Goal: Task Accomplishment & Management: Use online tool/utility

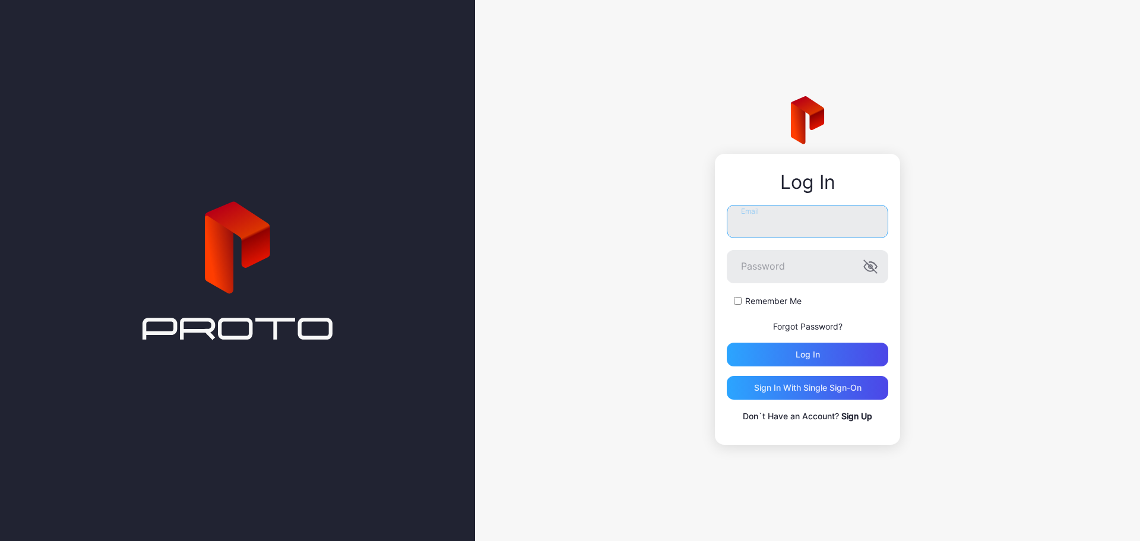
type input "**********"
click at [973, 80] on div "**********" at bounding box center [807, 270] width 665 height 541
click at [836, 354] on div "Log in" at bounding box center [807, 354] width 161 height 24
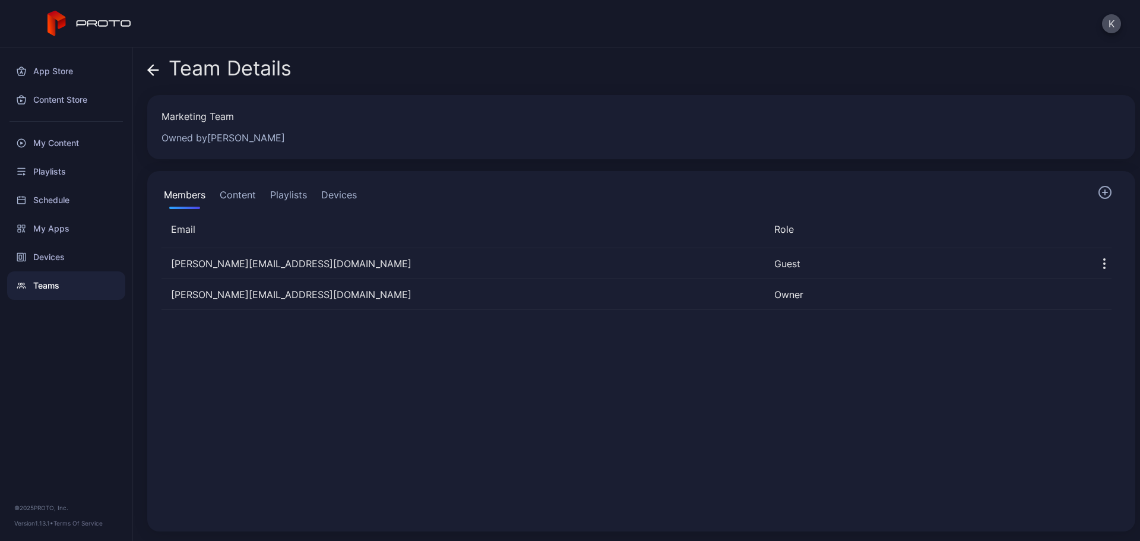
click at [240, 198] on button "Content" at bounding box center [237, 197] width 41 height 24
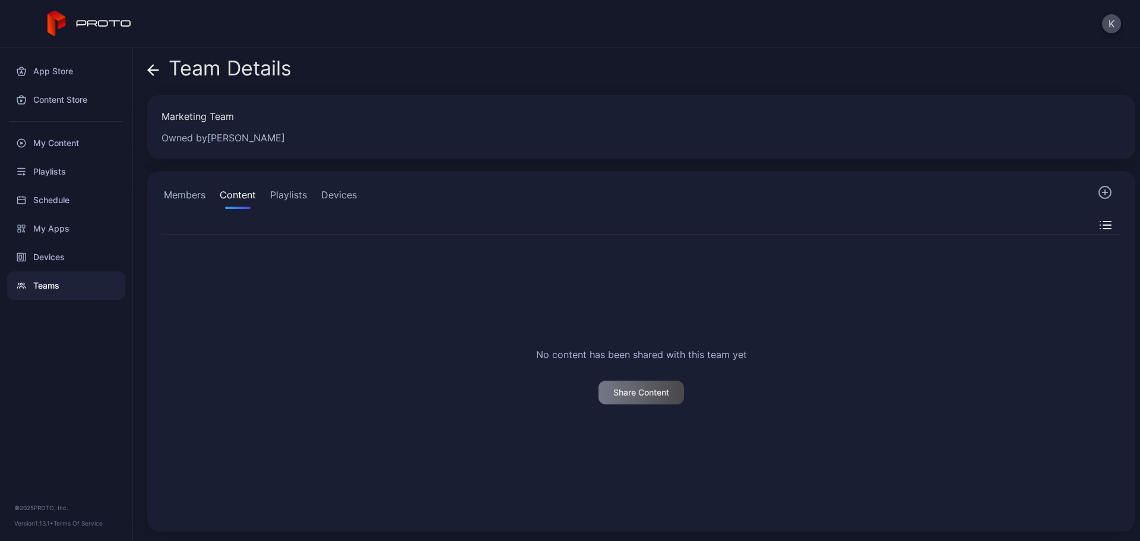
click at [291, 195] on button "Playlists" at bounding box center [289, 197] width 42 height 24
click at [344, 191] on button "Devices" at bounding box center [339, 197] width 40 height 24
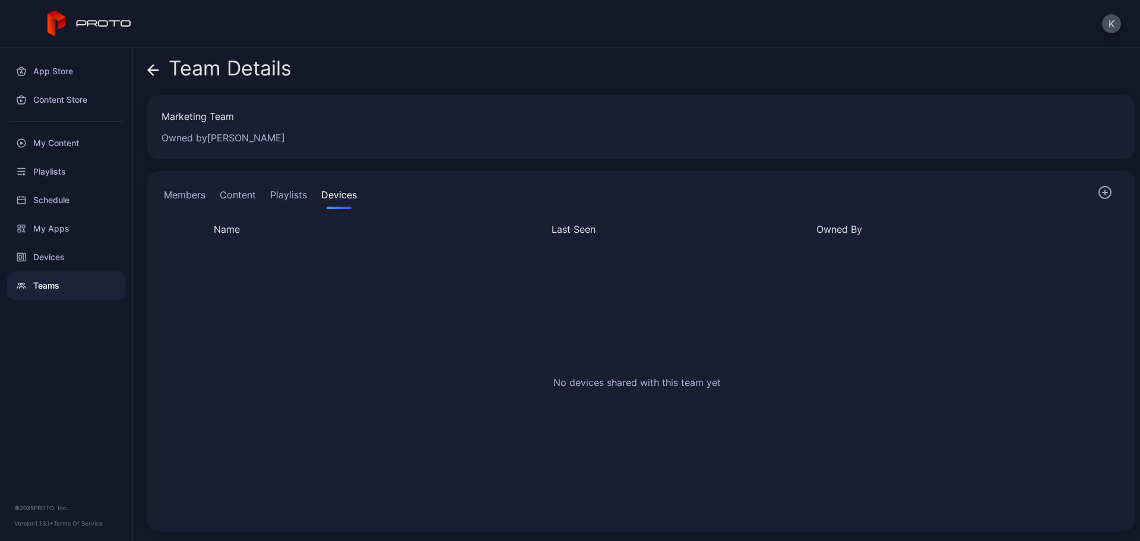
click at [183, 194] on button "Members" at bounding box center [184, 197] width 46 height 24
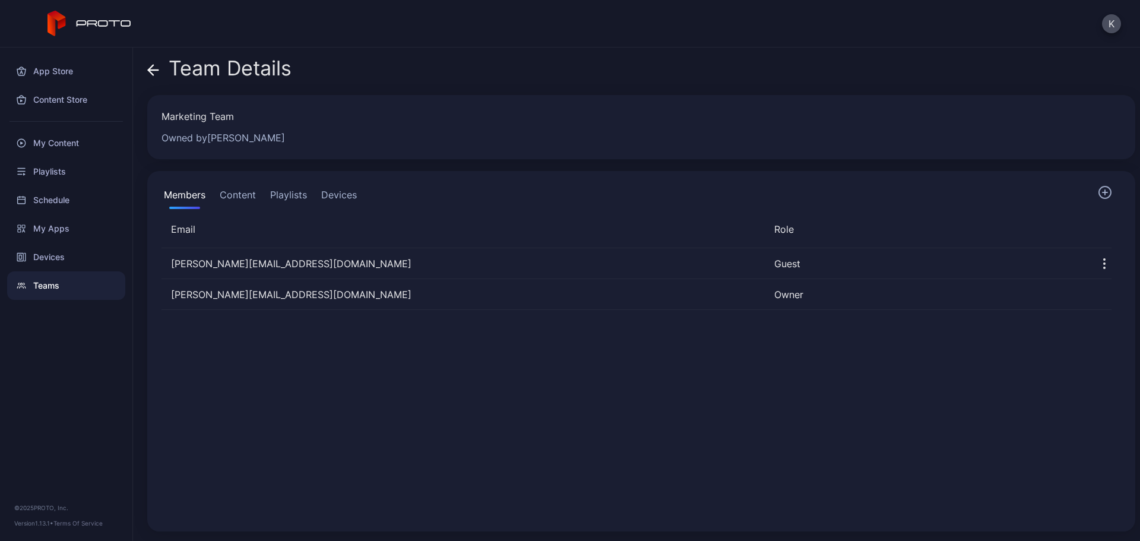
click at [239, 191] on button "Content" at bounding box center [237, 197] width 41 height 24
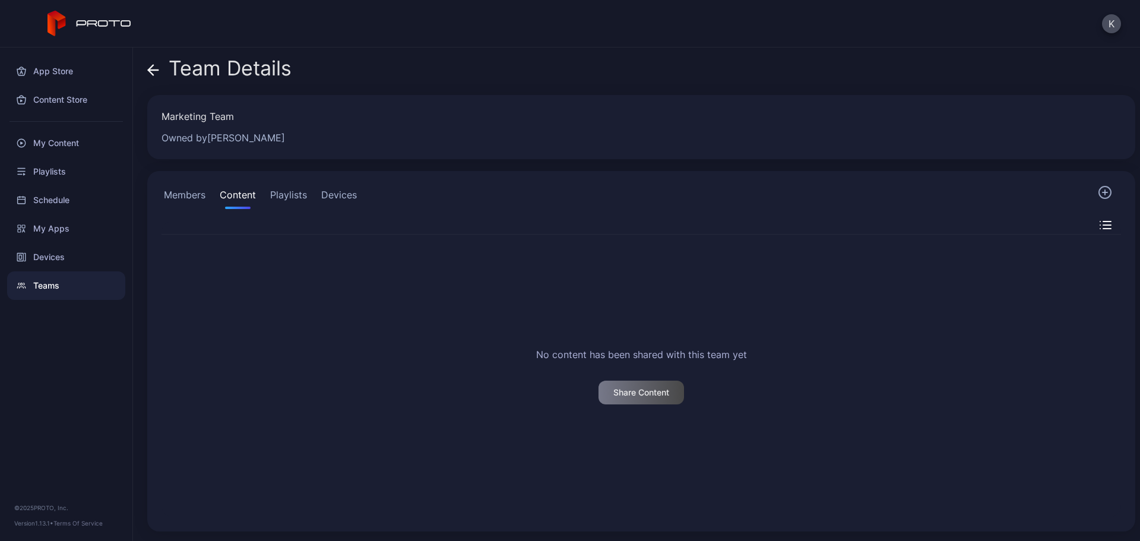
click at [294, 199] on button "Playlists" at bounding box center [289, 197] width 42 height 24
click at [345, 194] on button "Devices" at bounding box center [339, 197] width 40 height 24
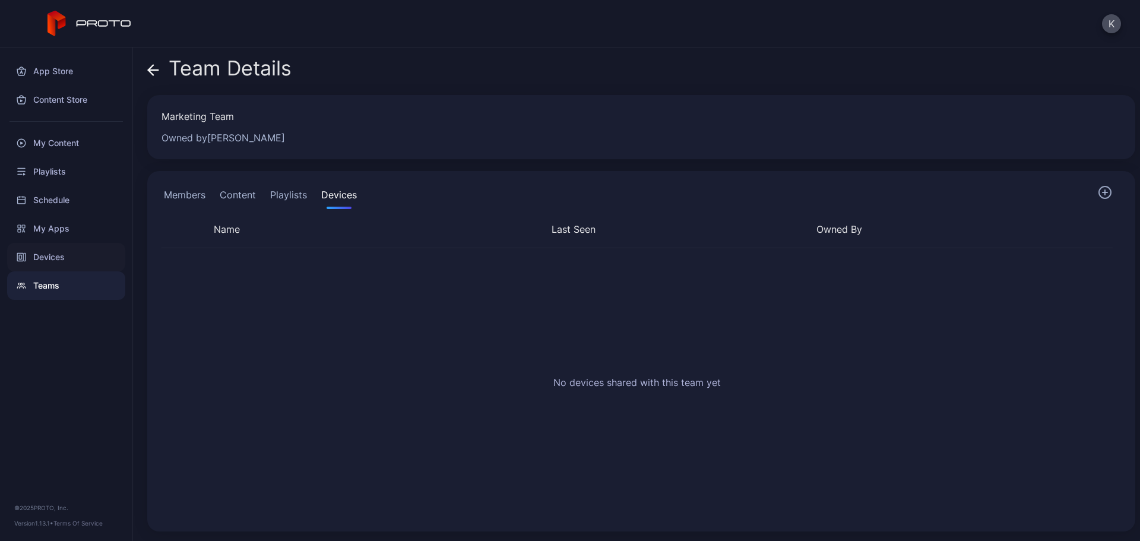
click at [53, 258] on div "Devices" at bounding box center [66, 257] width 118 height 28
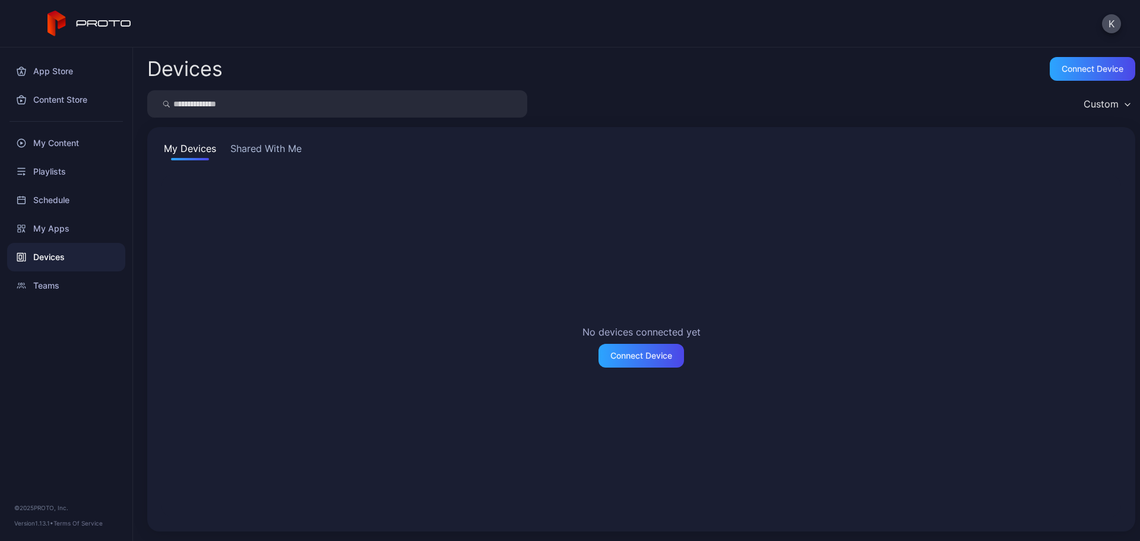
click at [274, 144] on button "Shared With Me" at bounding box center [266, 150] width 76 height 19
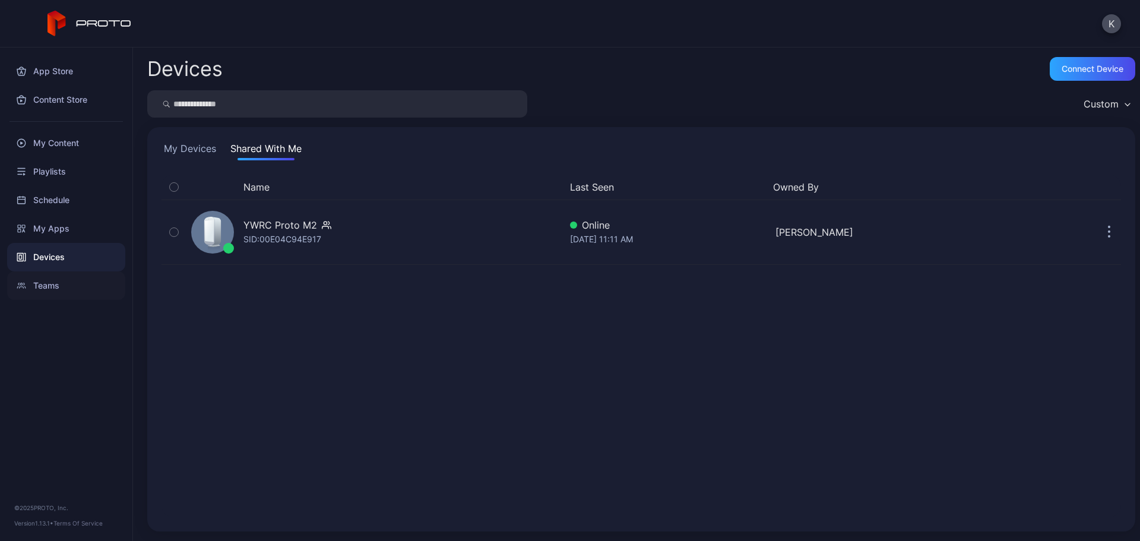
click at [46, 288] on div "Teams" at bounding box center [66, 285] width 118 height 28
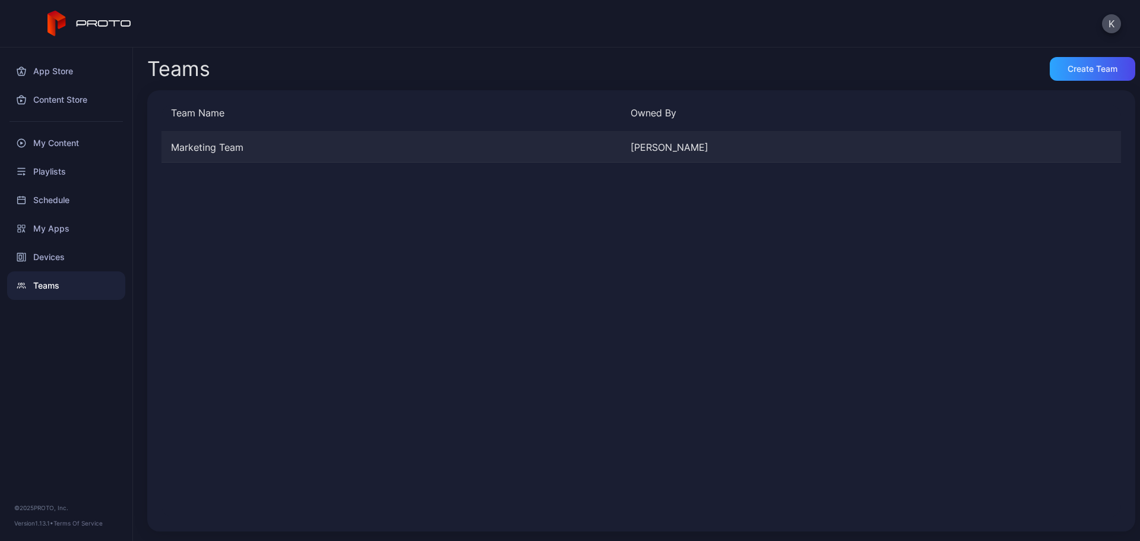
click at [356, 146] on div "Marketing Team" at bounding box center [390, 147] width 459 height 14
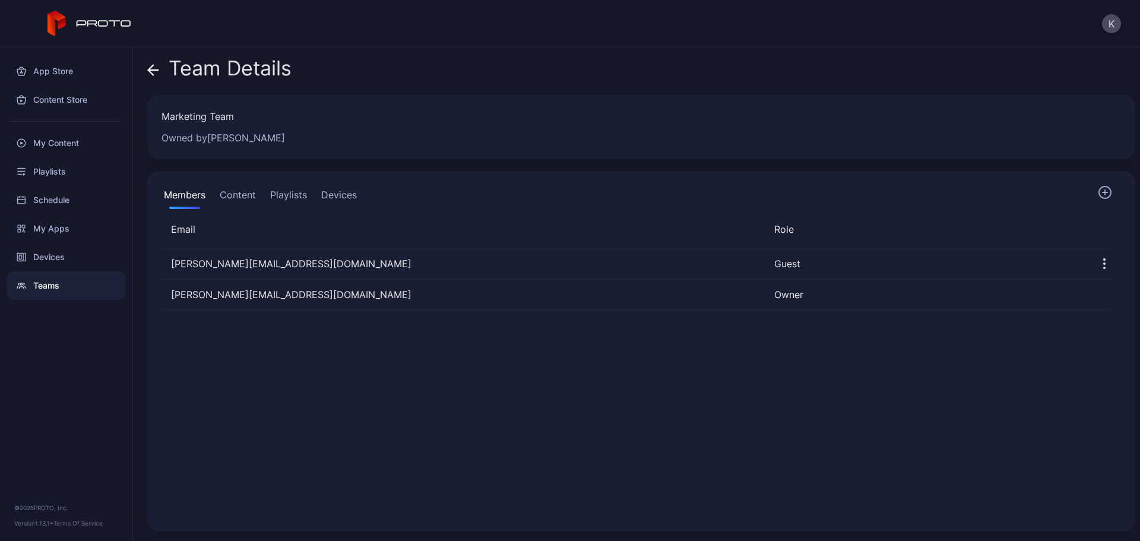
click at [341, 198] on button "Devices" at bounding box center [339, 197] width 40 height 24
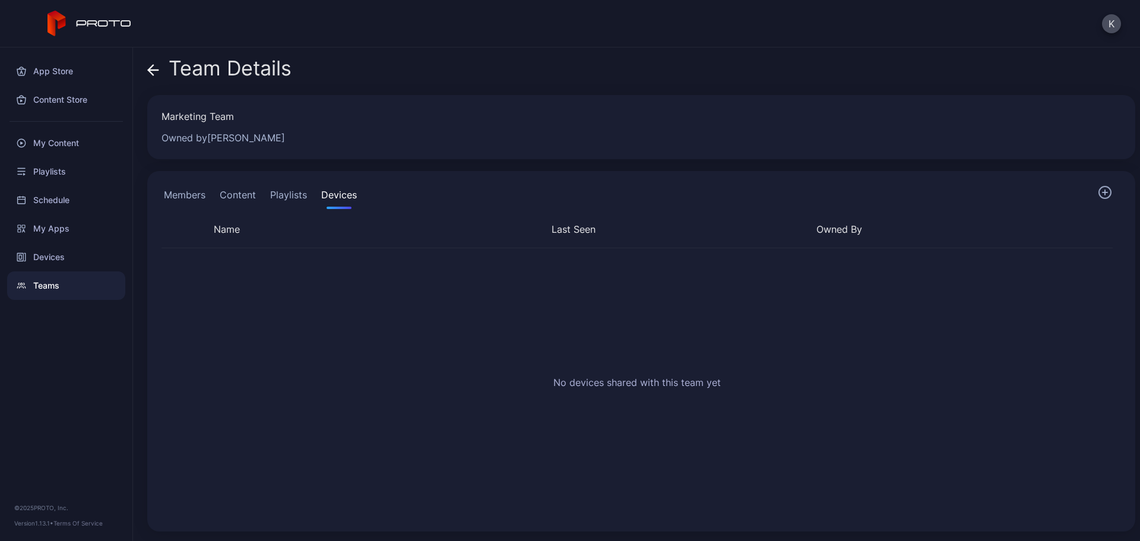
click at [278, 185] on button "Playlists" at bounding box center [289, 197] width 42 height 24
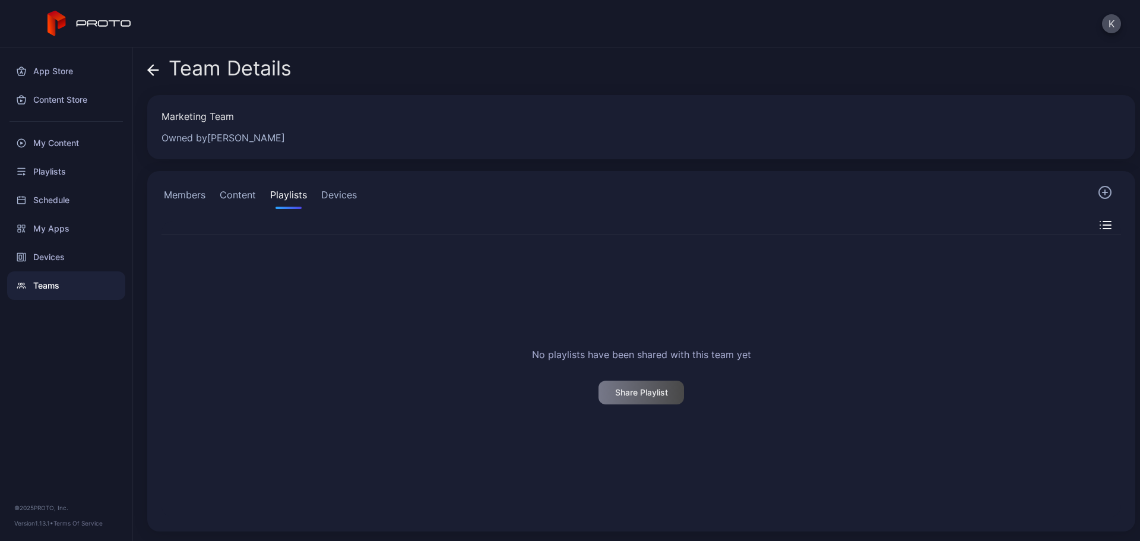
click at [335, 191] on button "Devices" at bounding box center [339, 197] width 40 height 24
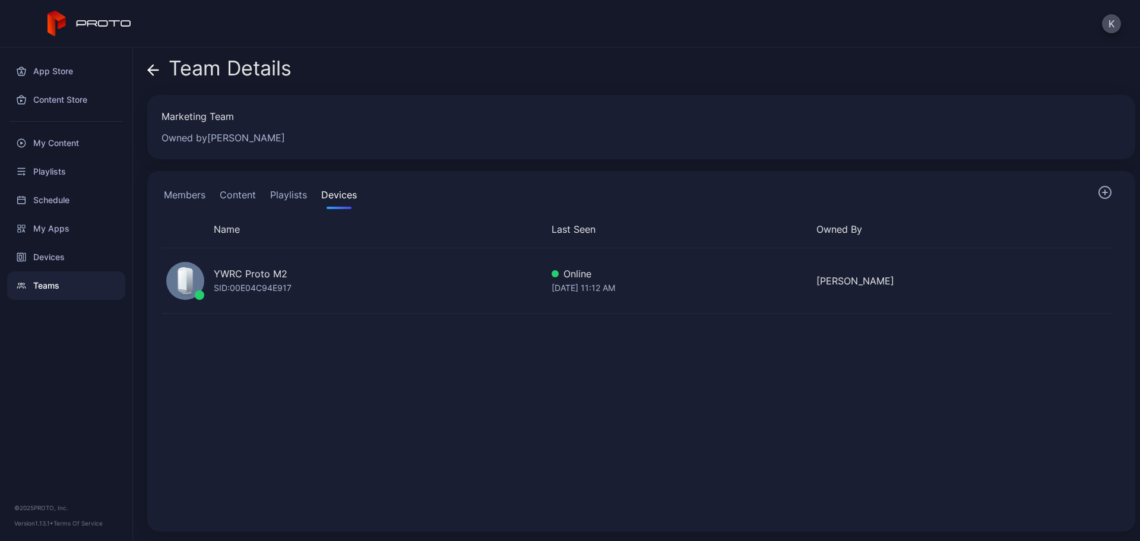
click at [197, 199] on button "Members" at bounding box center [184, 197] width 46 height 24
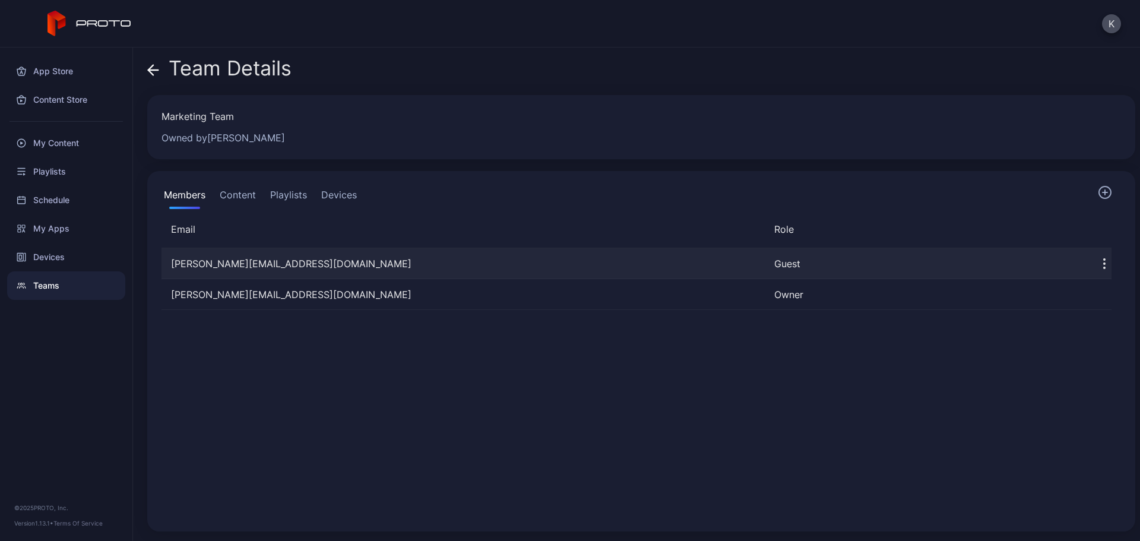
click at [1103, 263] on icon "button" at bounding box center [1103, 263] width 1 height 1
click at [770, 439] on div "kelly@regionalchamber.com Guest monique@regionalchamber.com Owner" at bounding box center [636, 383] width 969 height 288
click at [954, 410] on div "kelly@regionalchamber.com Guest monique@regionalchamber.com Owner" at bounding box center [636, 383] width 969 height 288
click at [1067, 218] on div "Members Content Playlists Devices Email Role kelly@regionalchamber.com Guest mo…" at bounding box center [641, 351] width 988 height 360
click at [915, 331] on div "kelly@regionalchamber.com Guest monique@regionalchamber.com Owner" at bounding box center [636, 383] width 969 height 288
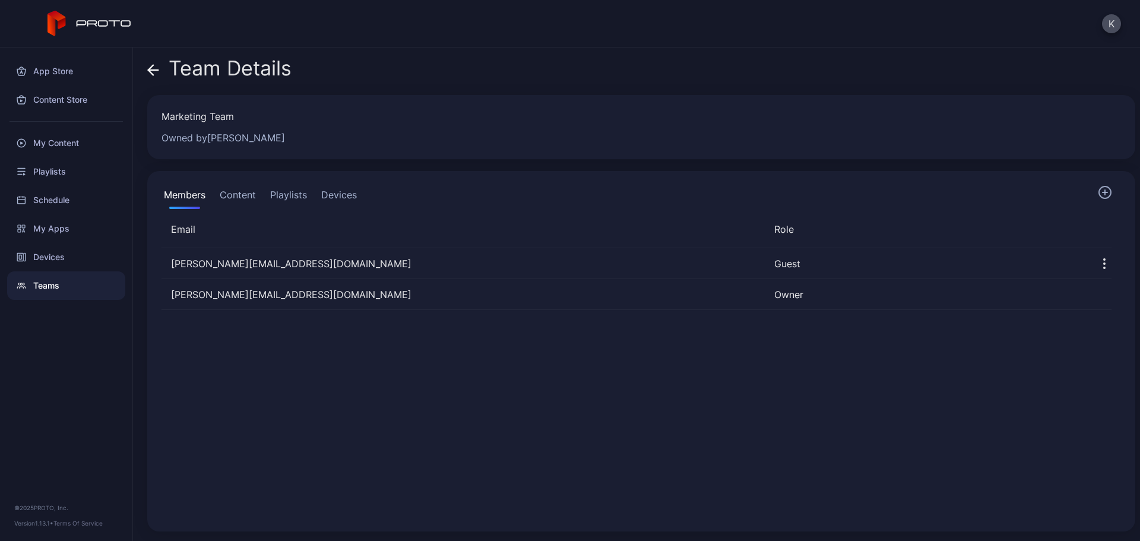
click at [341, 192] on button "Devices" at bounding box center [339, 197] width 40 height 24
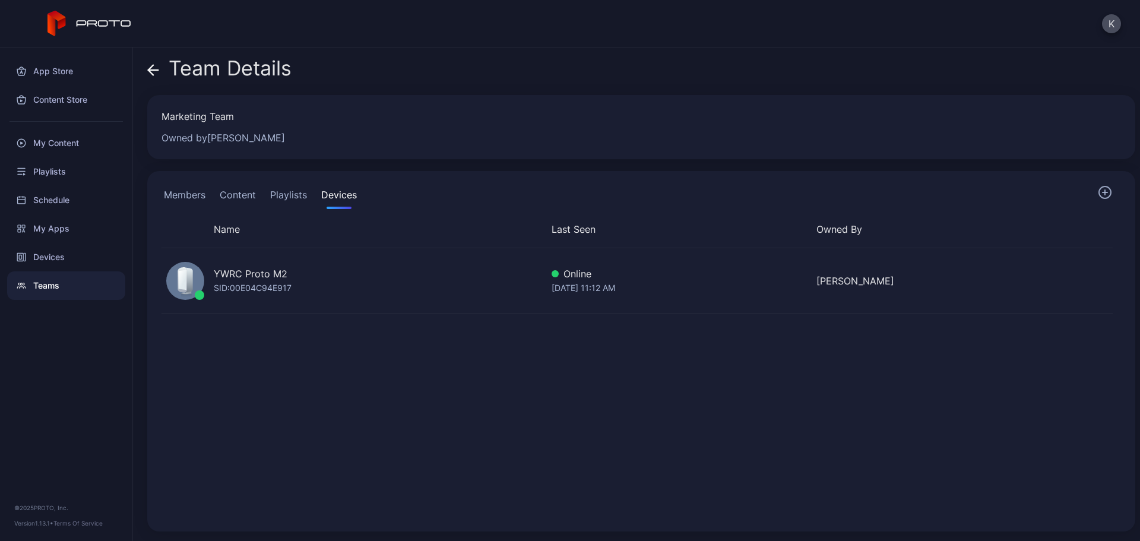
click at [300, 274] on div "YWRC Proto M2 SID: 00E04C94E917" at bounding box center [351, 280] width 380 height 55
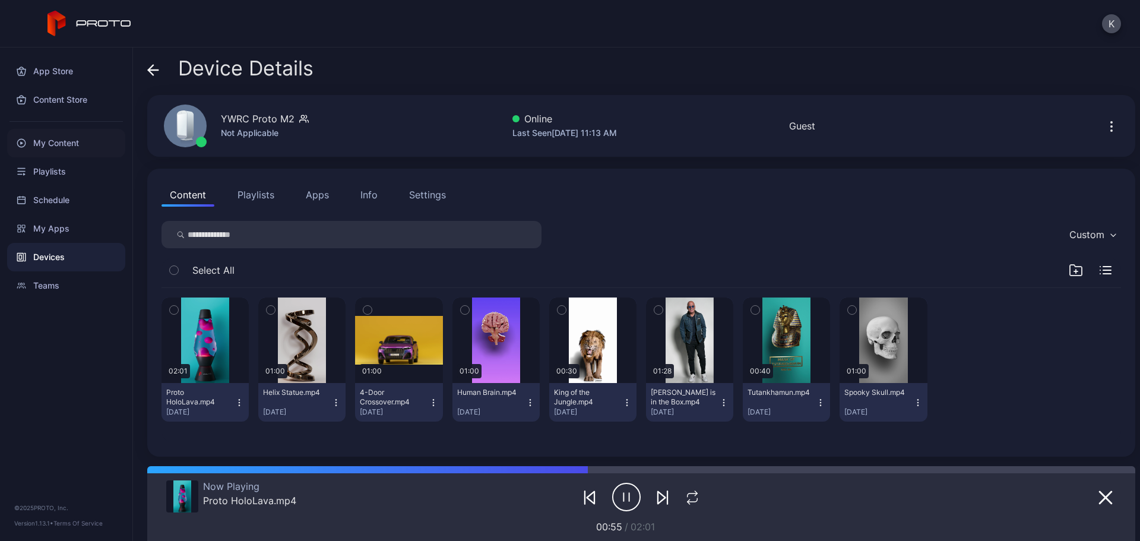
click at [50, 142] on div "My Content" at bounding box center [66, 143] width 118 height 28
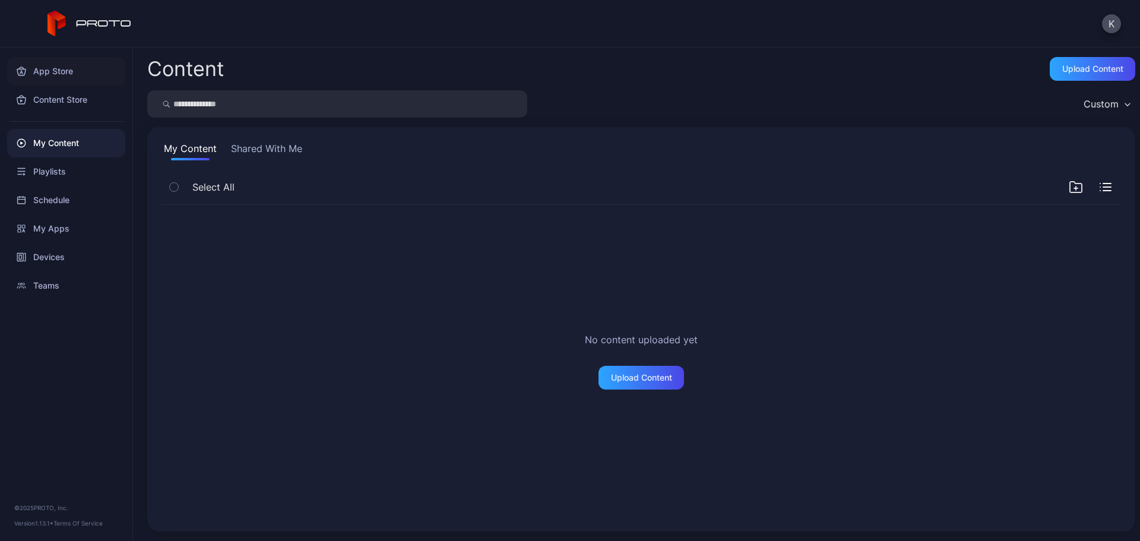
click at [53, 64] on div "App Store" at bounding box center [66, 71] width 118 height 28
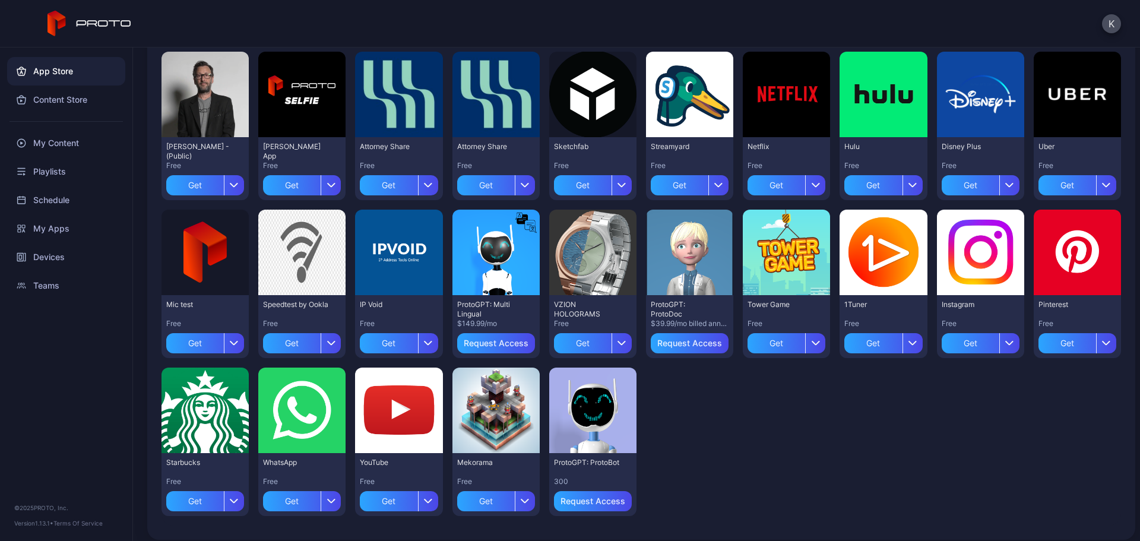
scroll to position [123, 0]
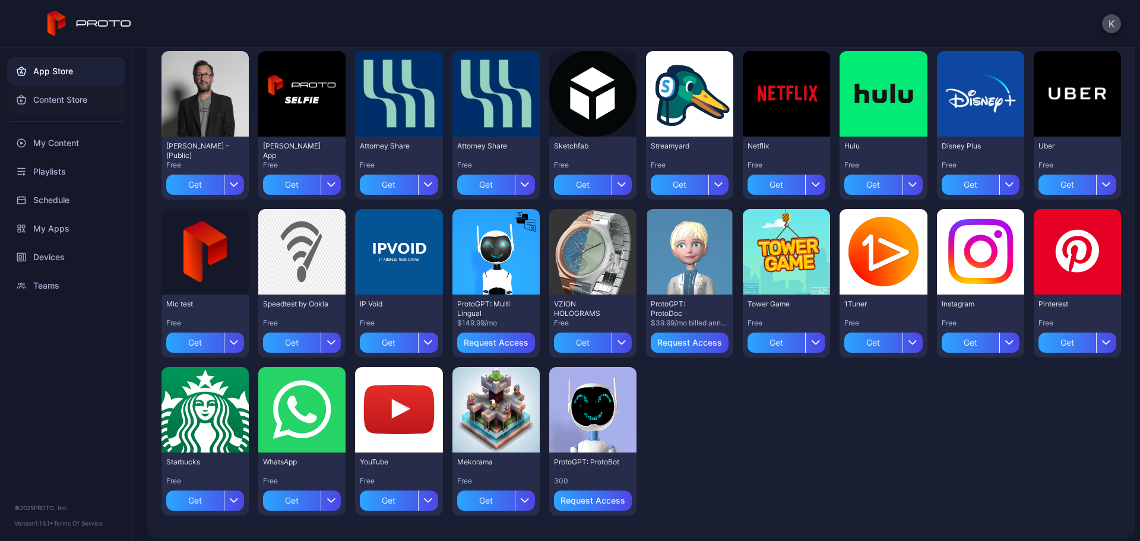
click at [71, 104] on div "Content Store" at bounding box center [66, 99] width 118 height 28
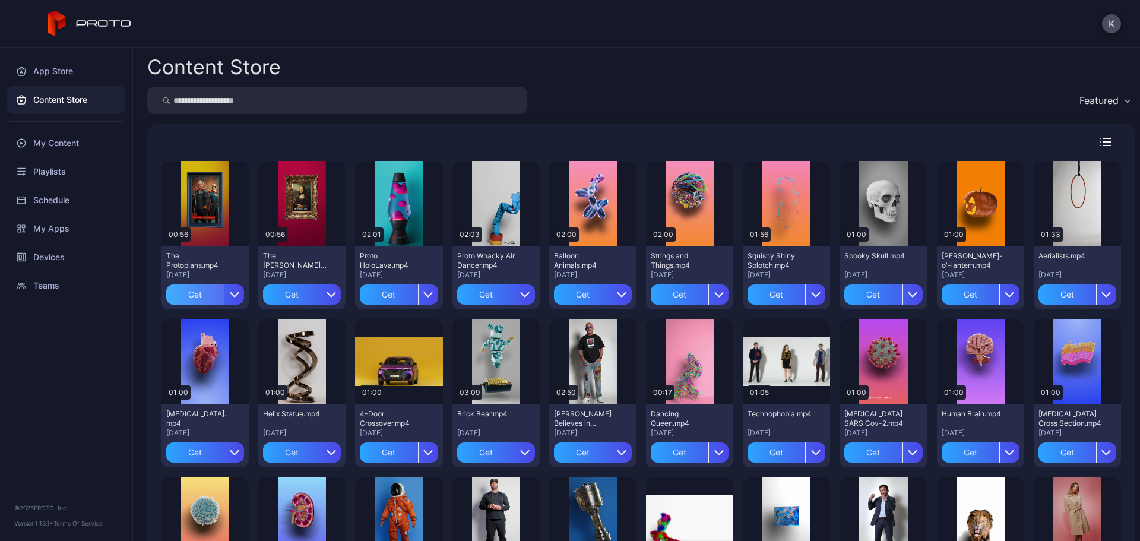
click at [196, 290] on div "Get" at bounding box center [195, 294] width 58 height 20
click at [200, 294] on div "My Content" at bounding box center [205, 294] width 46 height 9
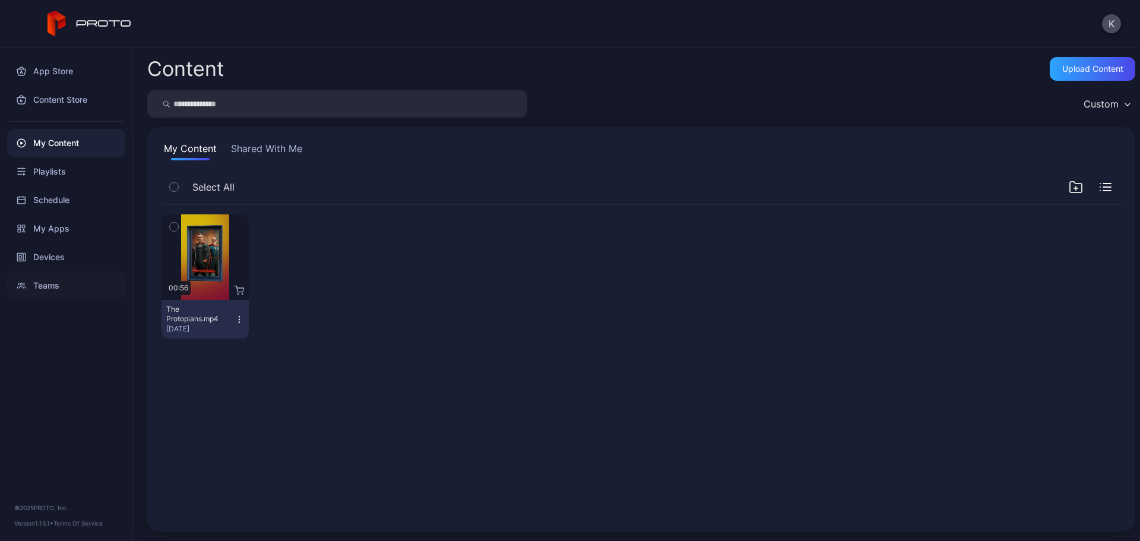
click at [53, 280] on div "Teams" at bounding box center [66, 285] width 118 height 28
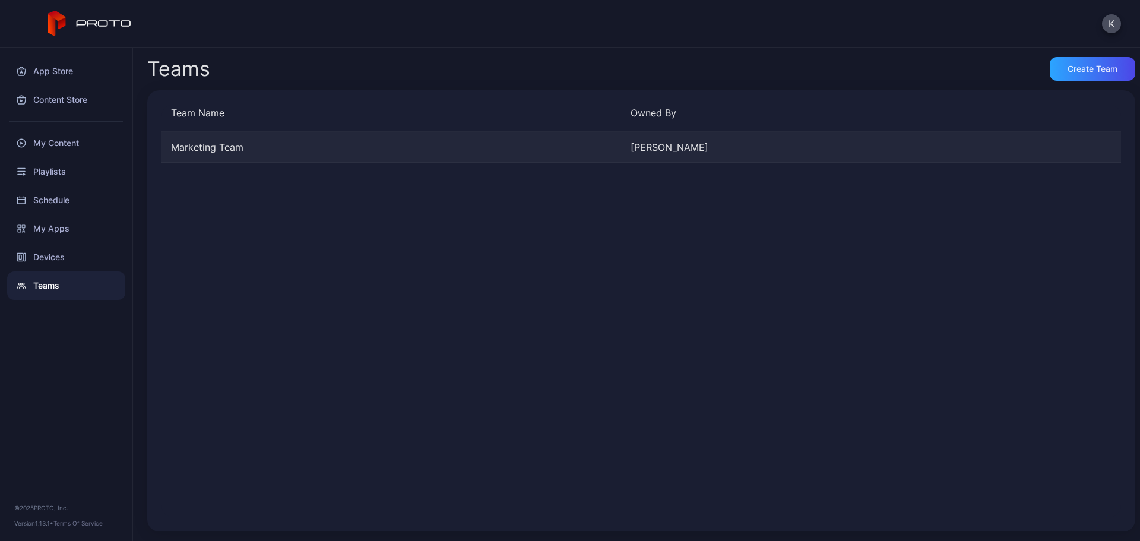
click at [731, 149] on div "Monique Bennett" at bounding box center [855, 147] width 450 height 14
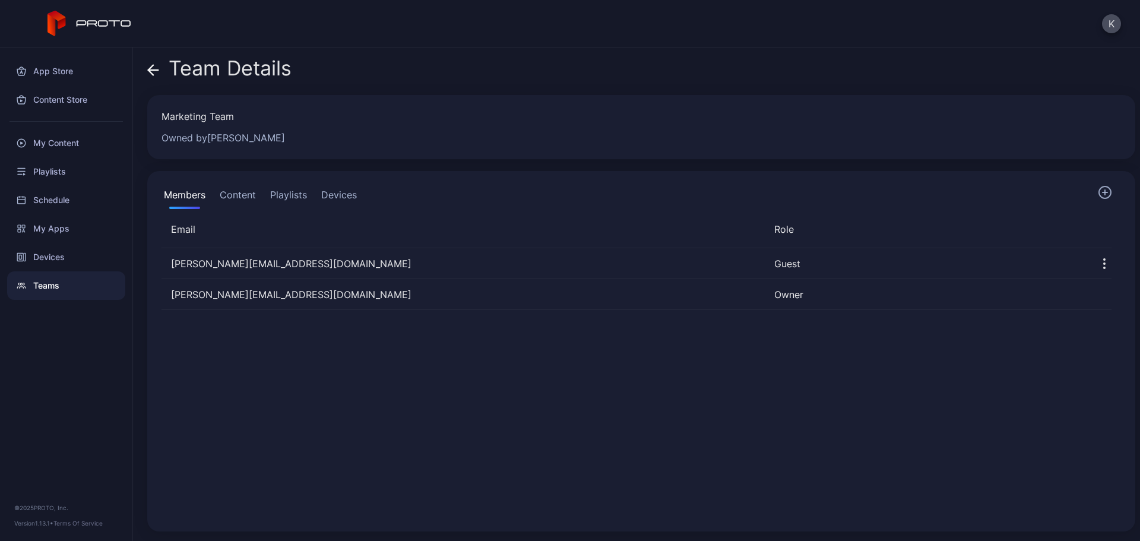
click at [344, 191] on button "Devices" at bounding box center [339, 197] width 40 height 24
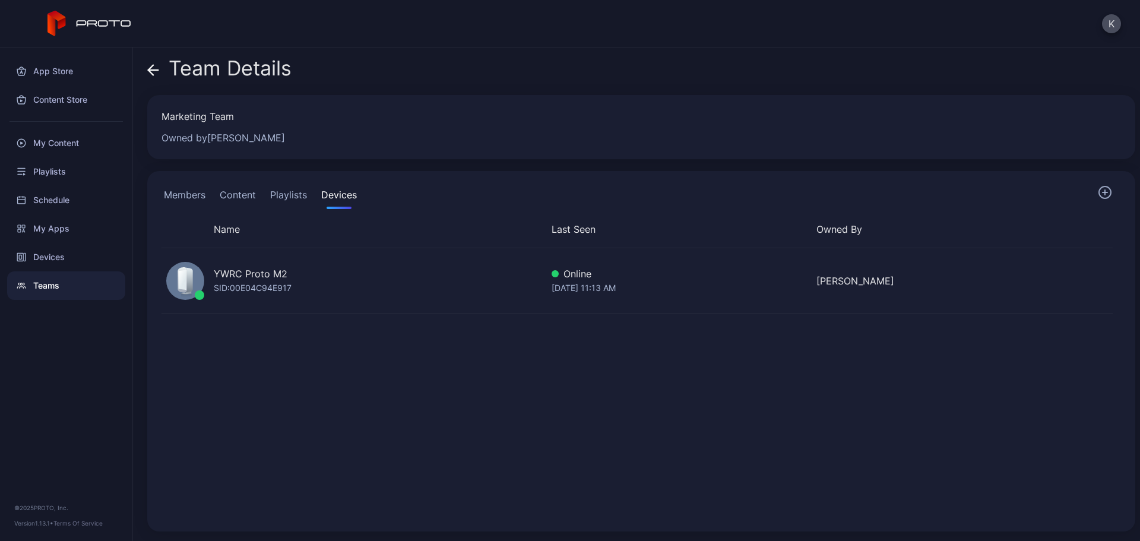
click at [262, 275] on div "YWRC Proto M2" at bounding box center [251, 274] width 74 height 14
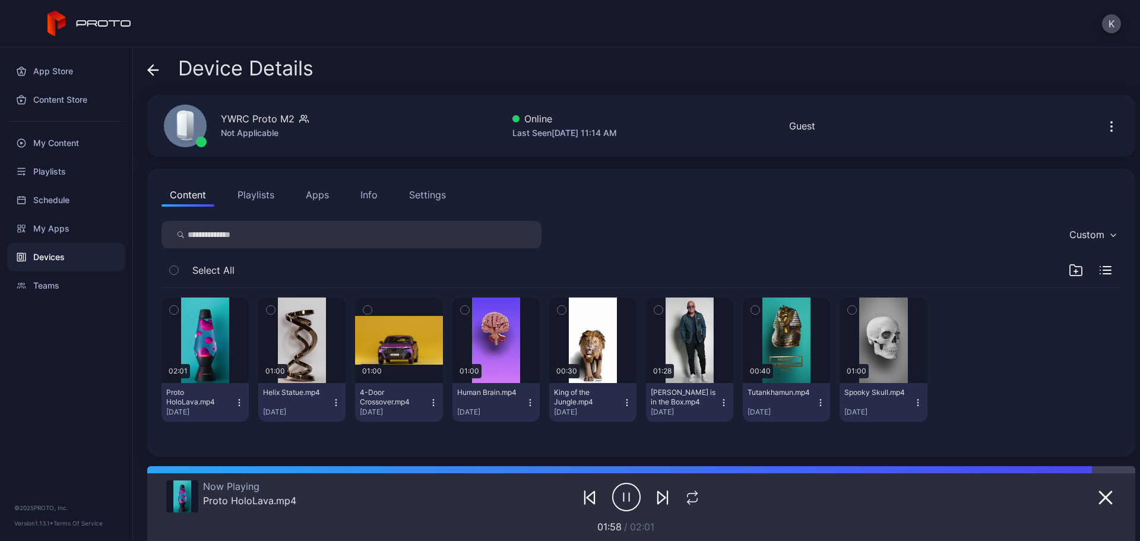
click at [53, 264] on div "Devices" at bounding box center [66, 257] width 118 height 28
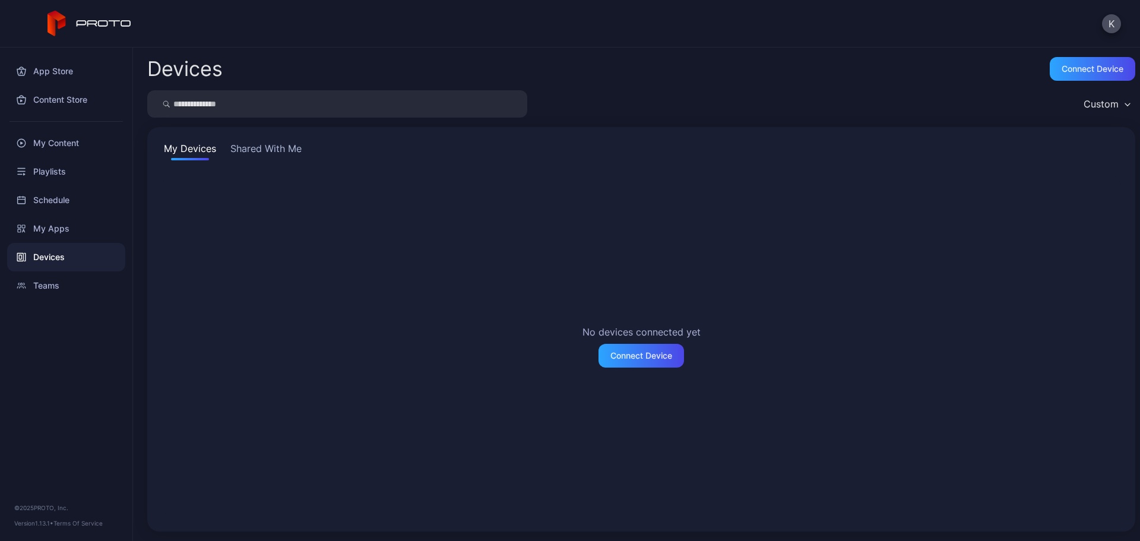
click at [274, 139] on div "My Devices Shared With Me No devices connected yet Connect Device" at bounding box center [641, 329] width 988 height 404
click at [273, 148] on button "Shared With Me" at bounding box center [266, 150] width 76 height 19
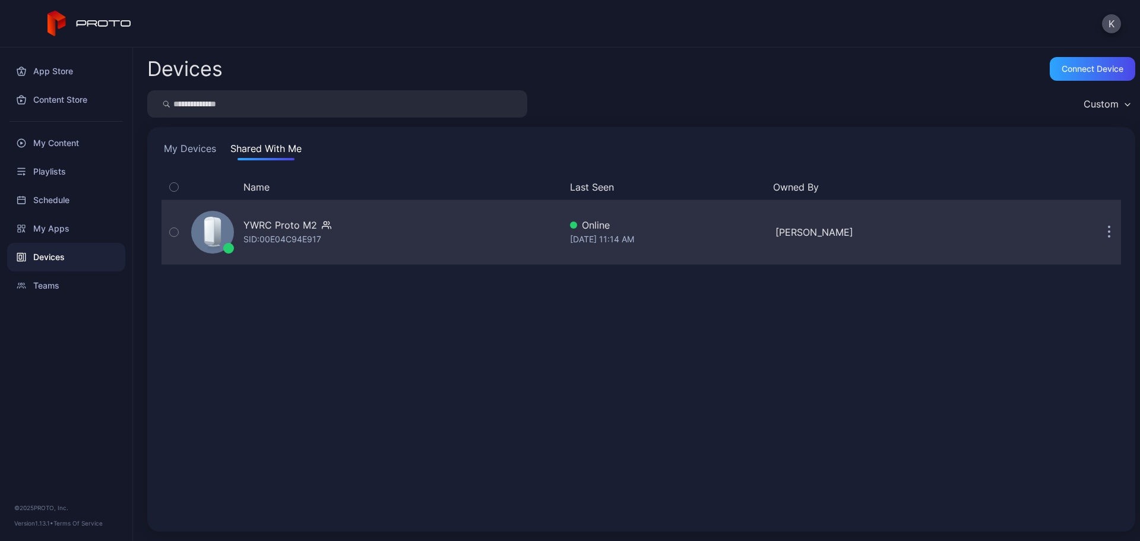
click at [372, 228] on div "YWRC Proto M2 SID: 00E04C94E917" at bounding box center [373, 231] width 374 height 59
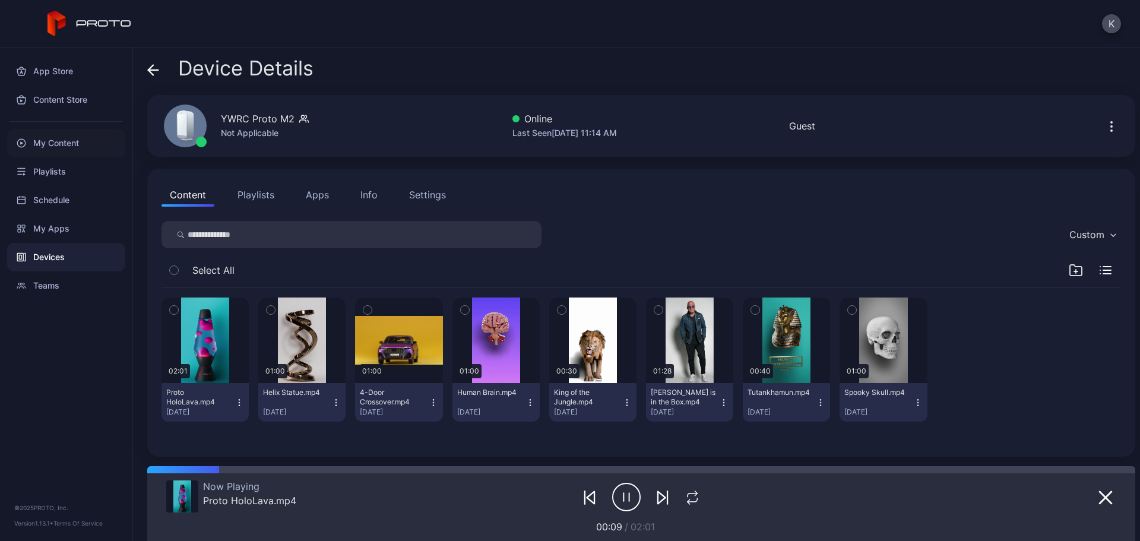
click at [63, 135] on div "My Content" at bounding box center [66, 143] width 118 height 28
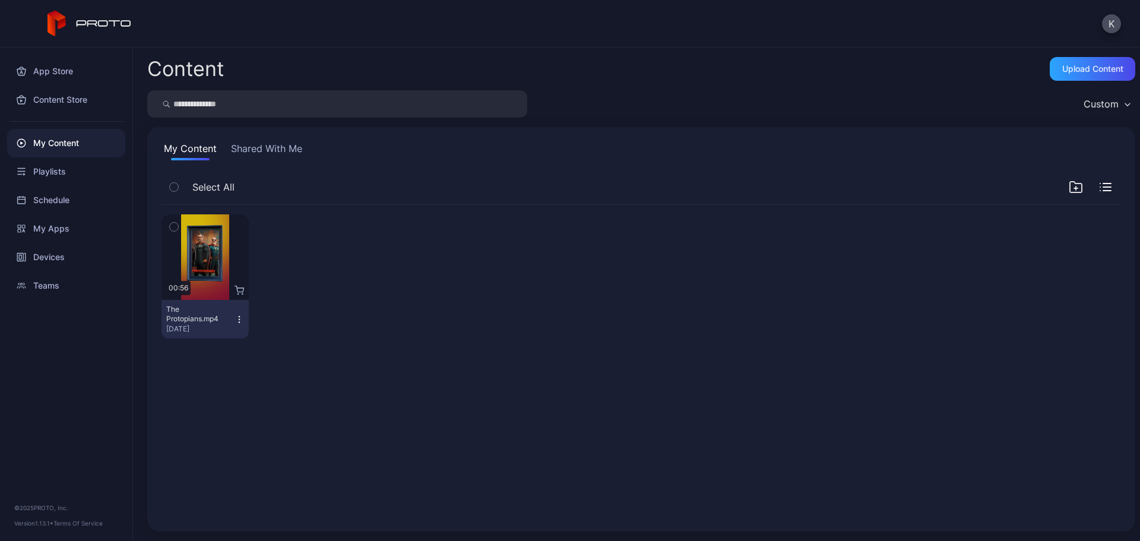
click at [249, 151] on button "Shared With Me" at bounding box center [267, 150] width 76 height 19
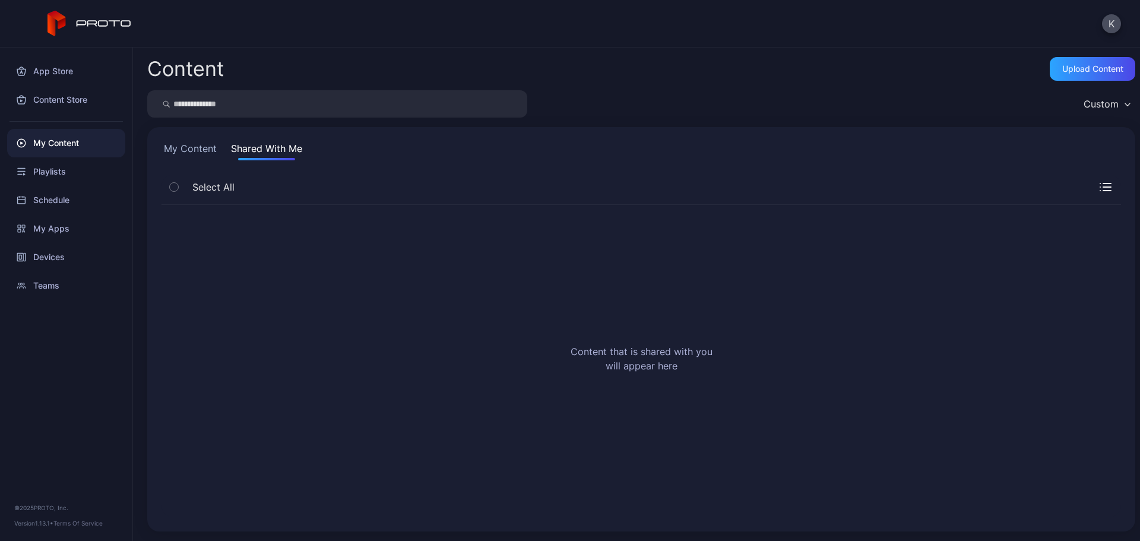
click at [184, 147] on button "My Content" at bounding box center [190, 150] width 58 height 19
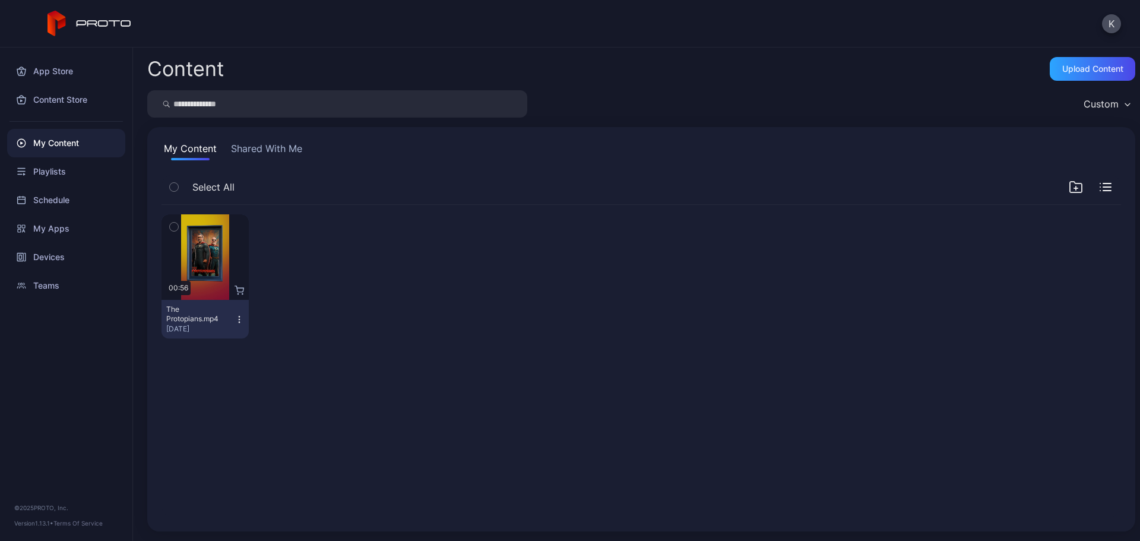
click at [175, 226] on icon "button" at bounding box center [174, 226] width 8 height 13
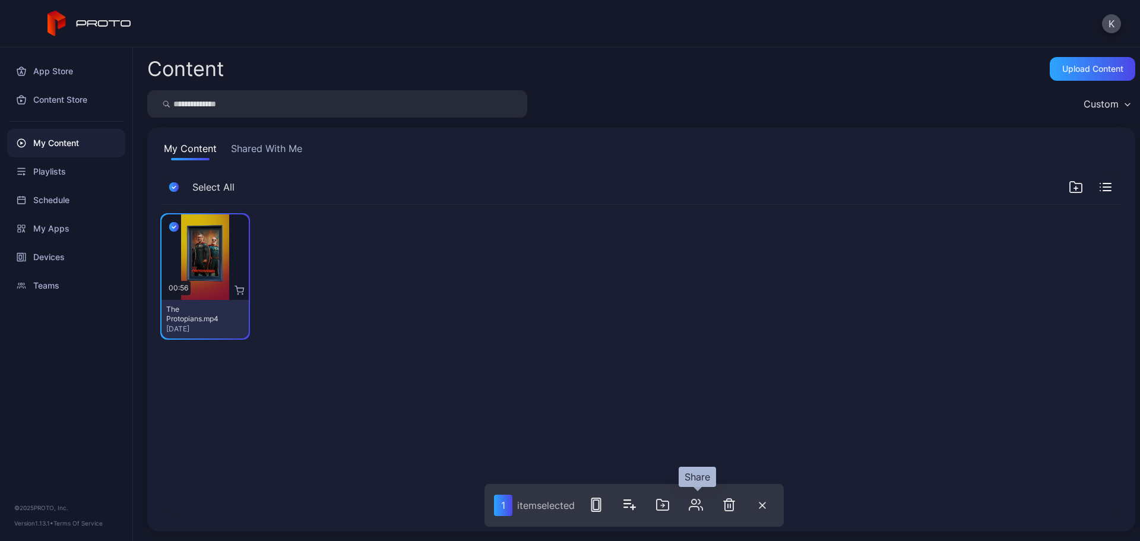
drag, startPoint x: 705, startPoint y: 509, endPoint x: 627, endPoint y: 321, distance: 203.3
click at [627, 321] on div "Preview 00:56 The Protopians.mp4 Sep 25, 2025" at bounding box center [640, 276] width 959 height 143
click at [668, 509] on icon "button" at bounding box center [662, 504] width 12 height 11
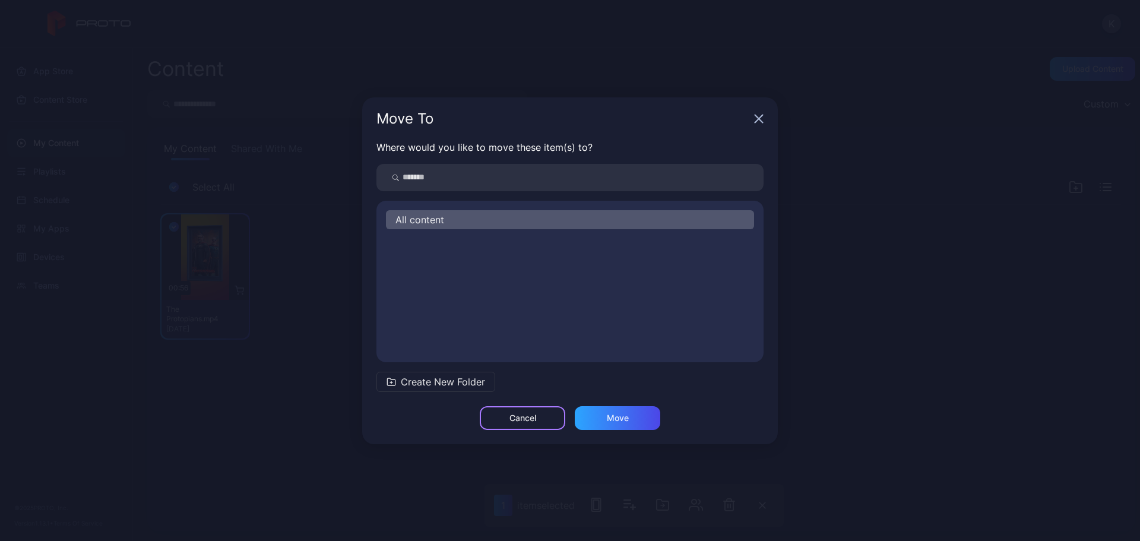
click at [515, 423] on div "Cancel" at bounding box center [522, 418] width 85 height 24
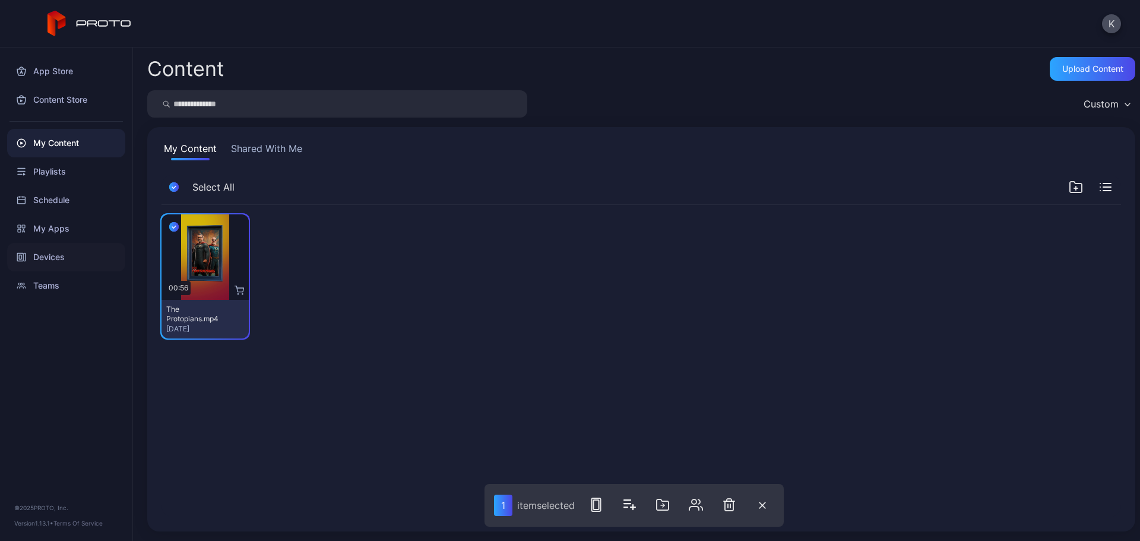
click at [59, 251] on div "Devices" at bounding box center [66, 257] width 118 height 28
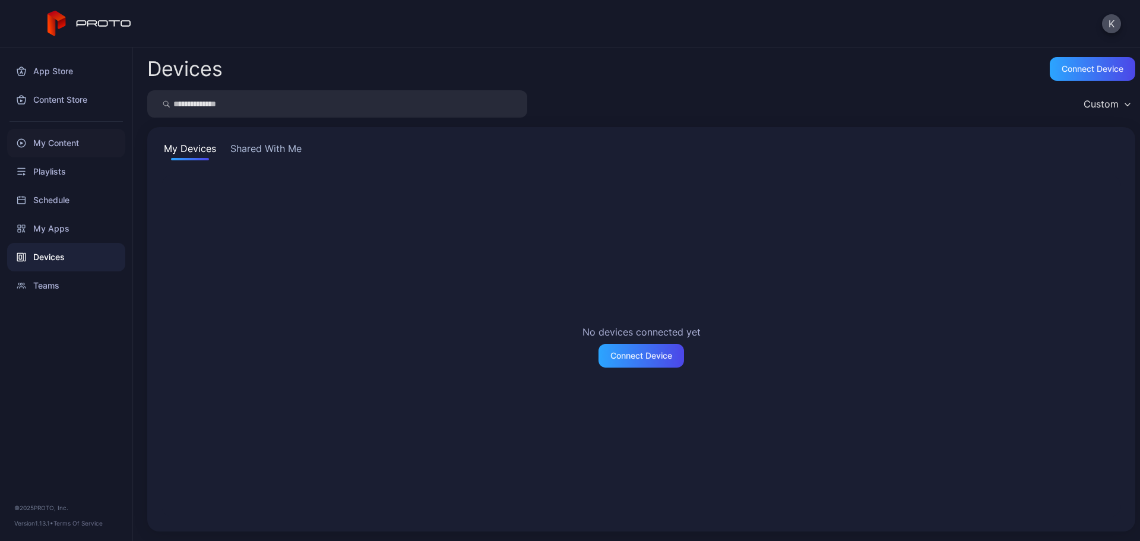
click at [74, 140] on div "My Content" at bounding box center [66, 143] width 118 height 28
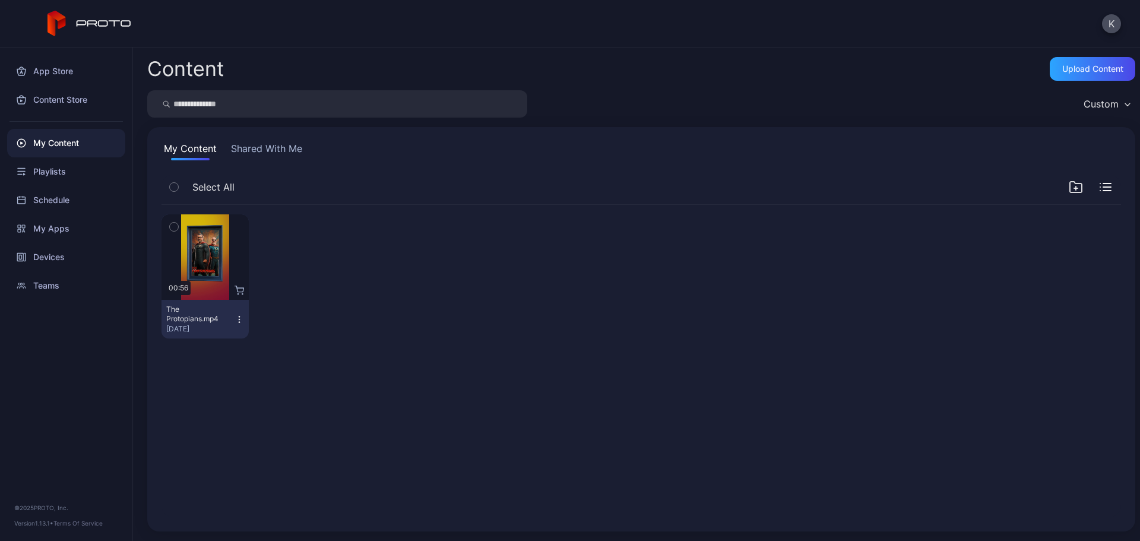
click at [262, 150] on button "Shared With Me" at bounding box center [267, 150] width 76 height 19
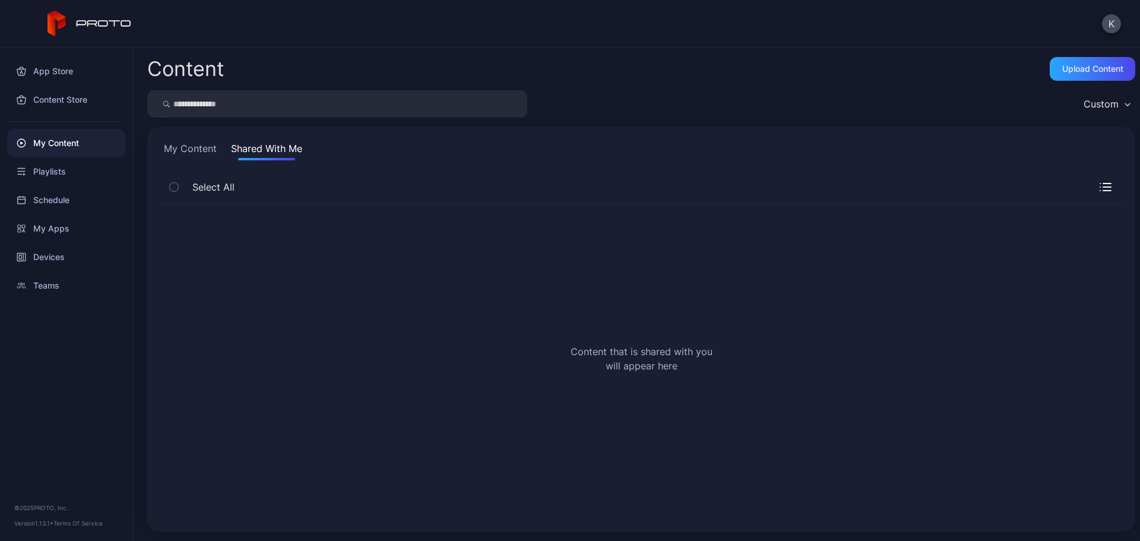
click at [194, 142] on button "My Content" at bounding box center [190, 150] width 58 height 19
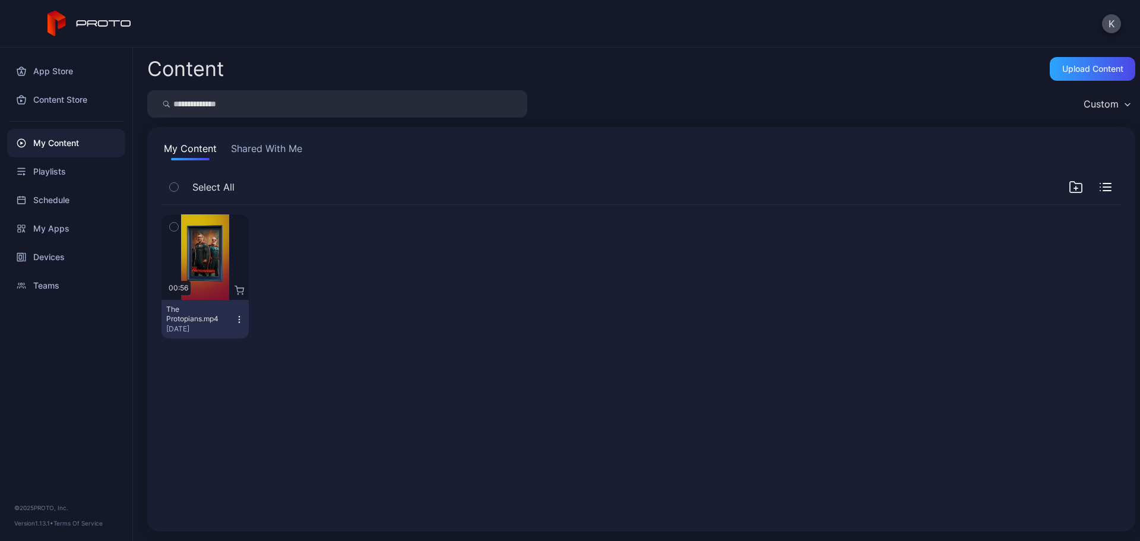
click at [267, 151] on button "Shared With Me" at bounding box center [267, 150] width 76 height 19
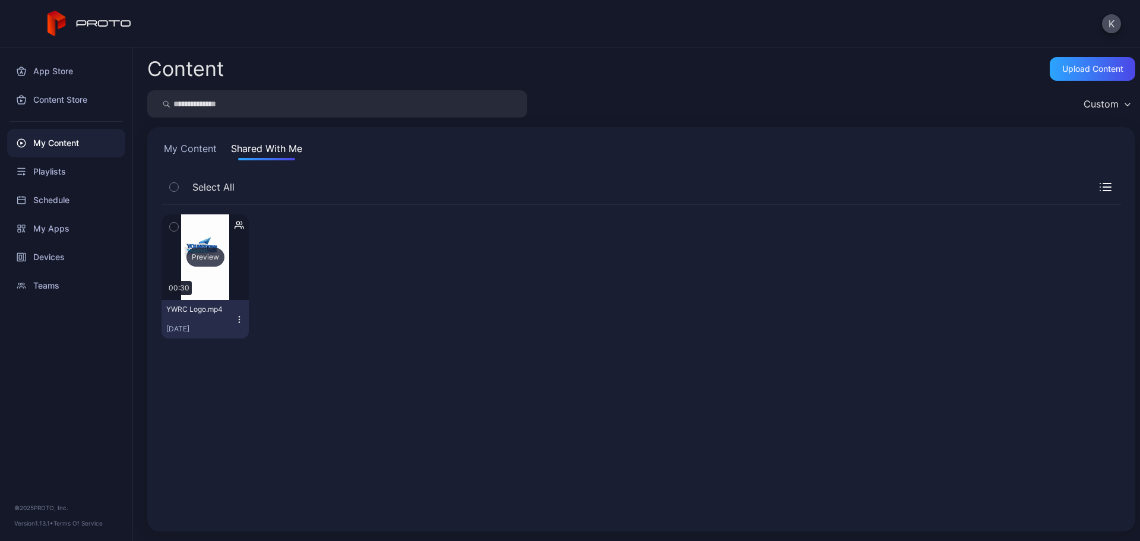
click at [207, 233] on div "Preview" at bounding box center [204, 256] width 87 height 85
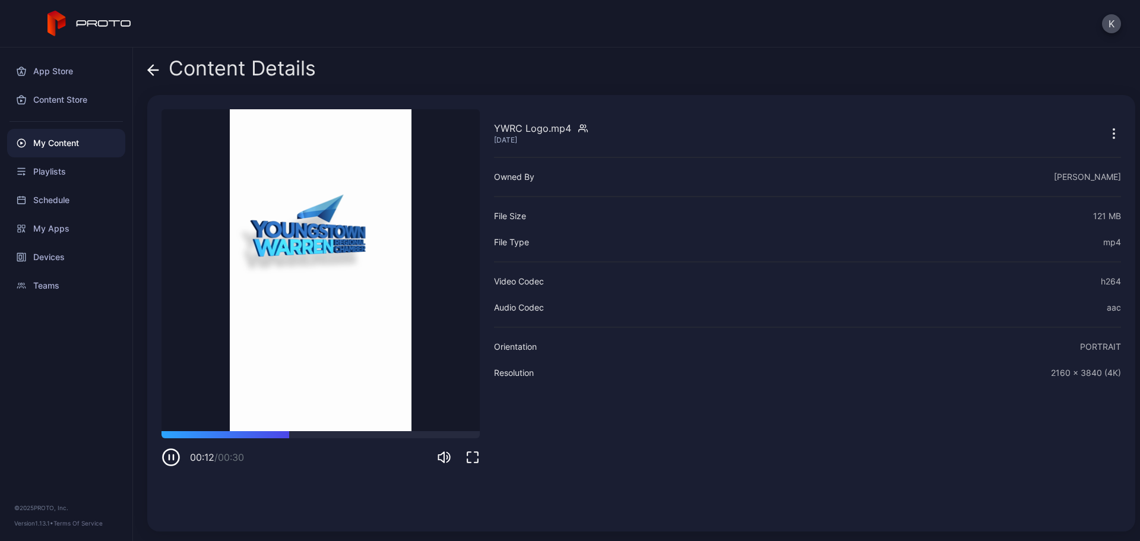
click at [150, 64] on icon at bounding box center [153, 70] width 12 height 12
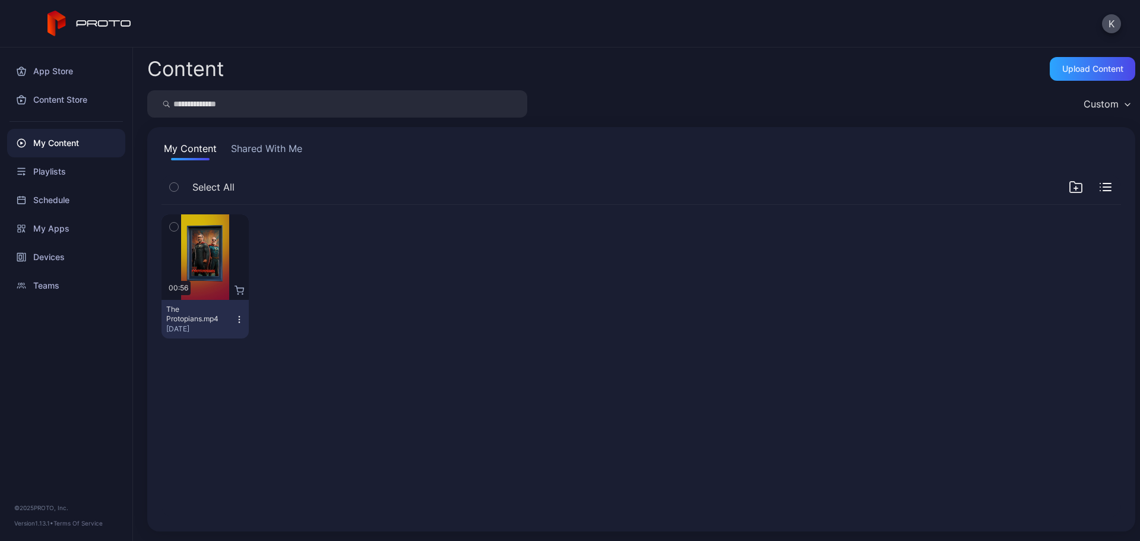
click at [254, 149] on button "Shared With Me" at bounding box center [267, 150] width 76 height 19
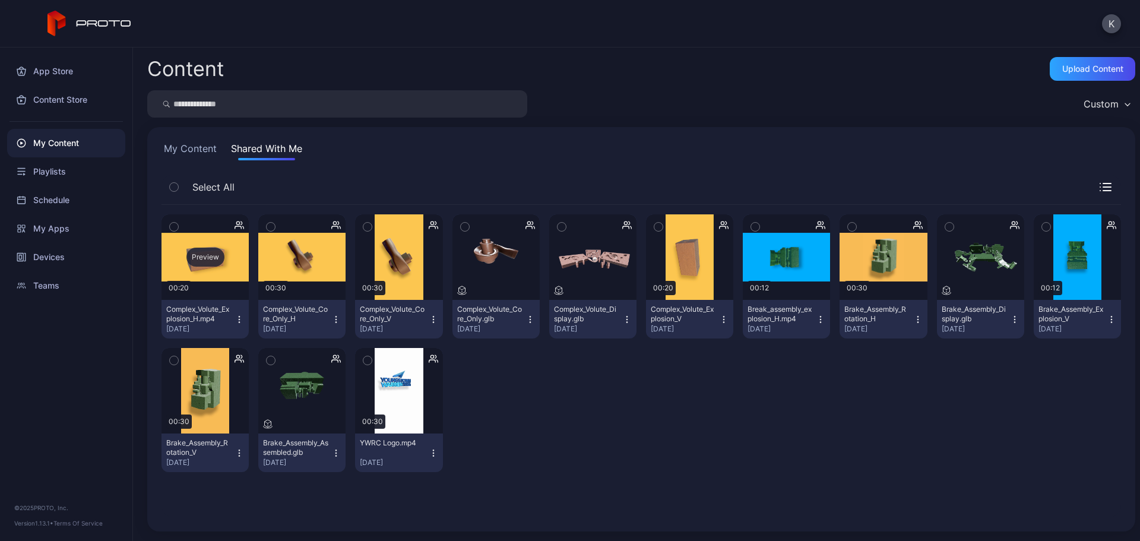
click at [198, 267] on div "Preview" at bounding box center [204, 256] width 87 height 85
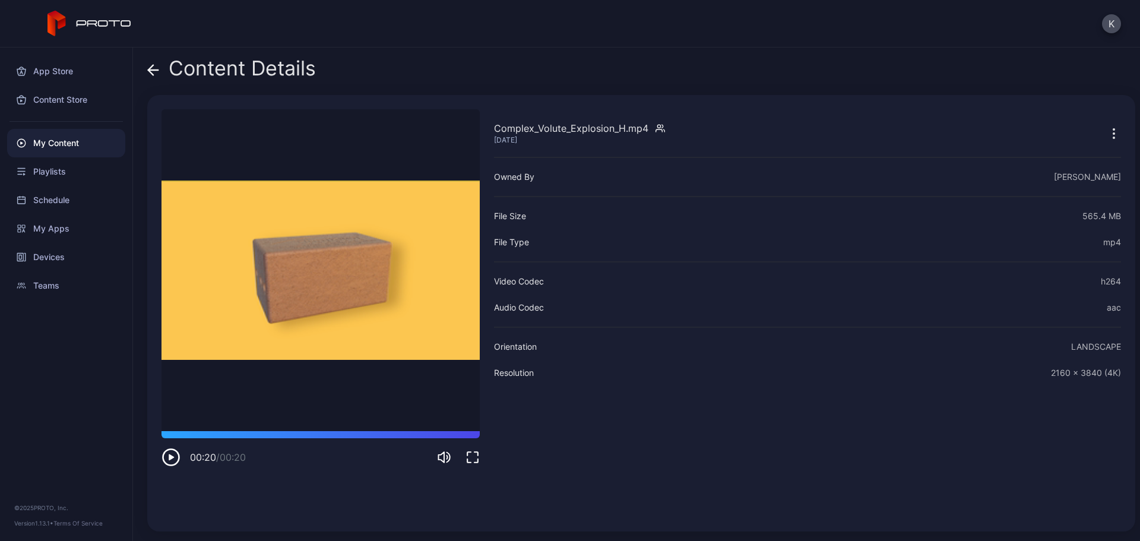
click at [156, 70] on icon at bounding box center [153, 70] width 10 height 0
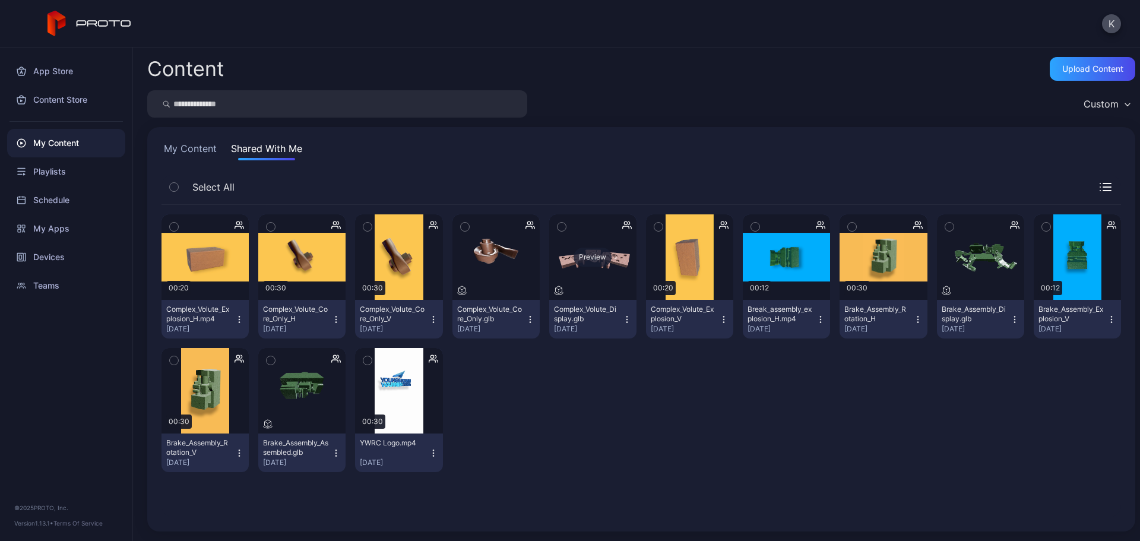
click at [594, 278] on div "Preview" at bounding box center [592, 256] width 87 height 85
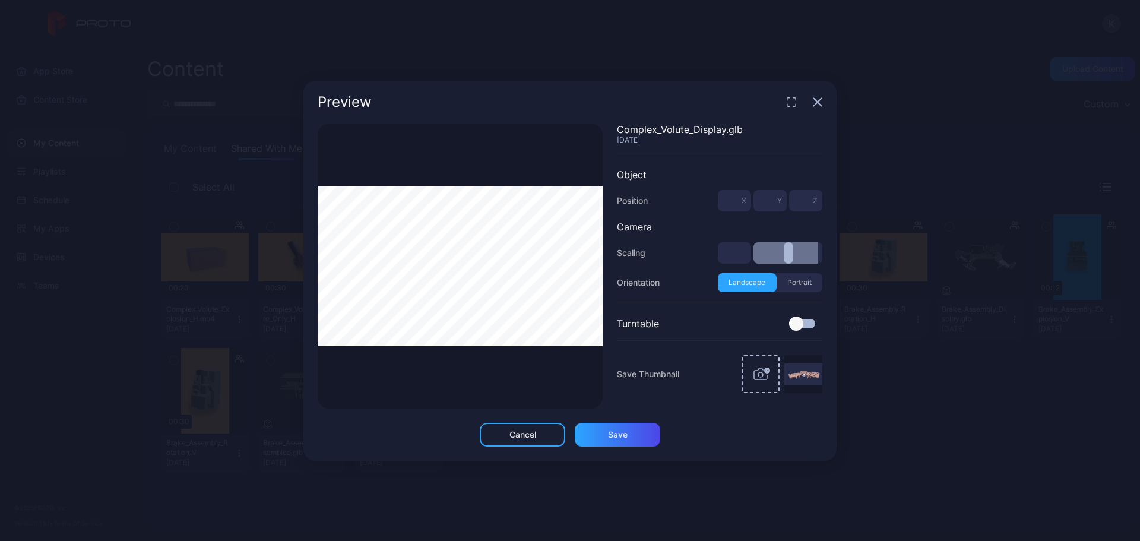
click at [815, 94] on div "Preview" at bounding box center [569, 102] width 533 height 43
click at [817, 102] on icon "button" at bounding box center [818, 102] width 8 height 8
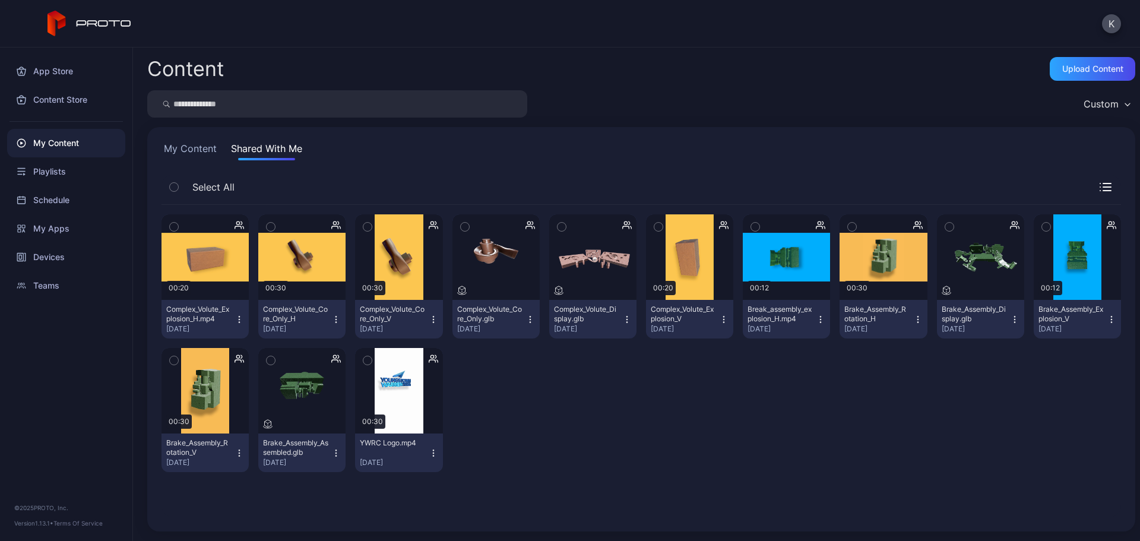
click at [1106, 318] on icon "button" at bounding box center [1110, 319] width 9 height 9
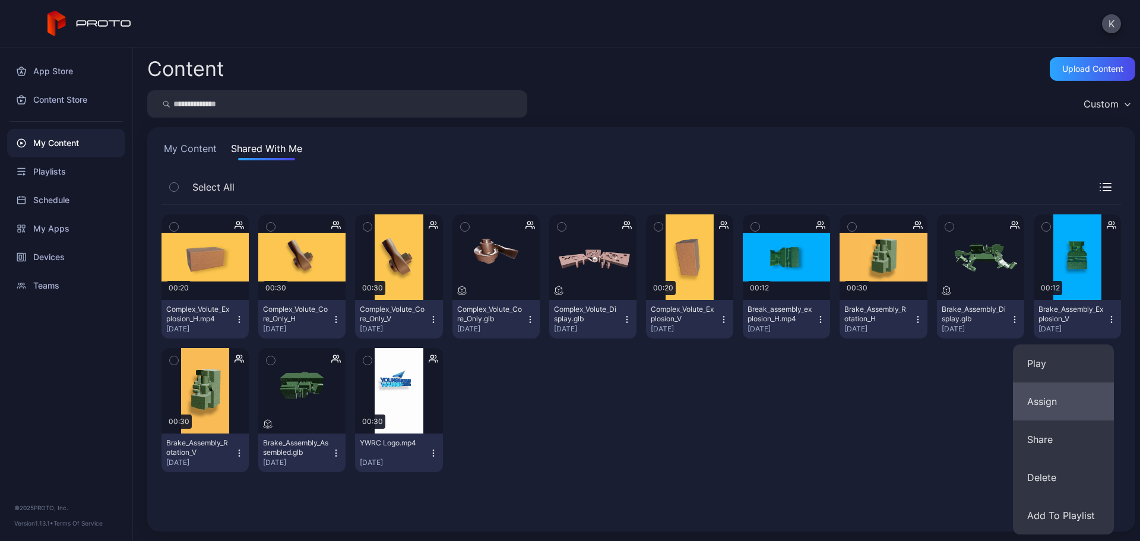
click at [1067, 396] on button "Assign" at bounding box center [1063, 401] width 101 height 38
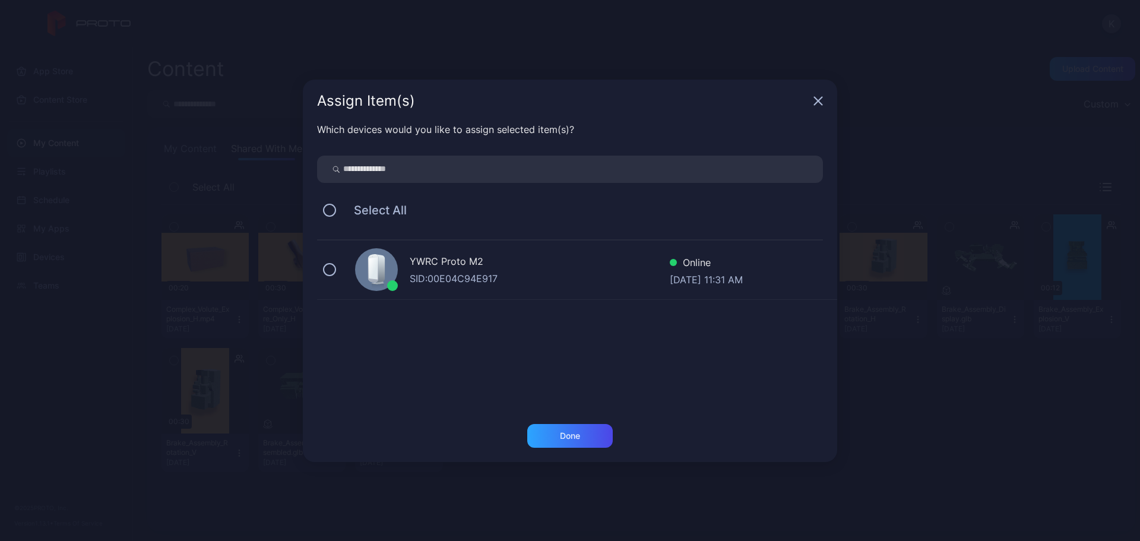
click at [819, 101] on icon "button" at bounding box center [818, 101] width 8 height 8
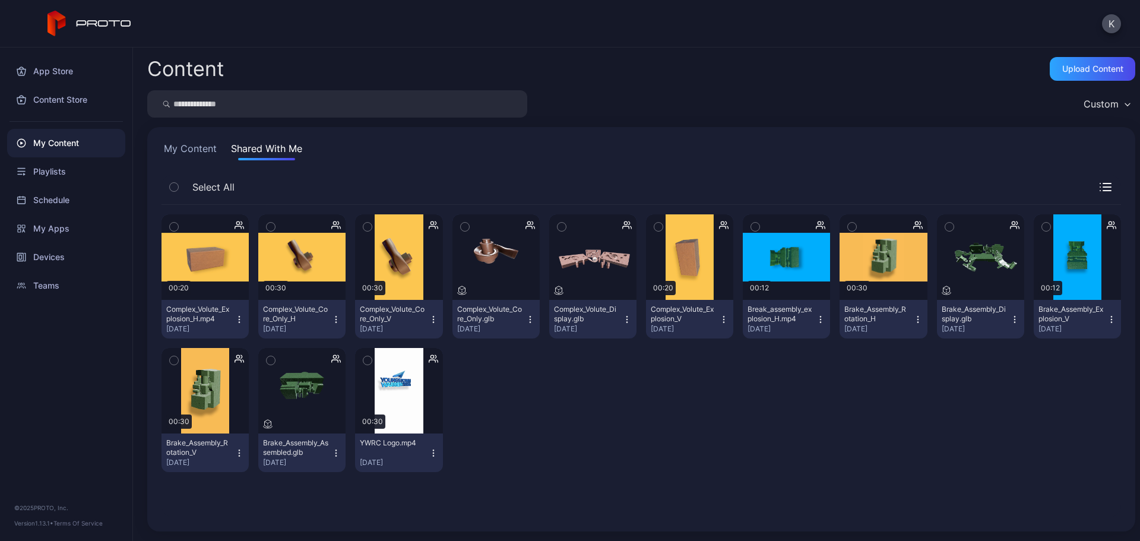
click at [336, 455] on icon "button" at bounding box center [336, 455] width 1 height 1
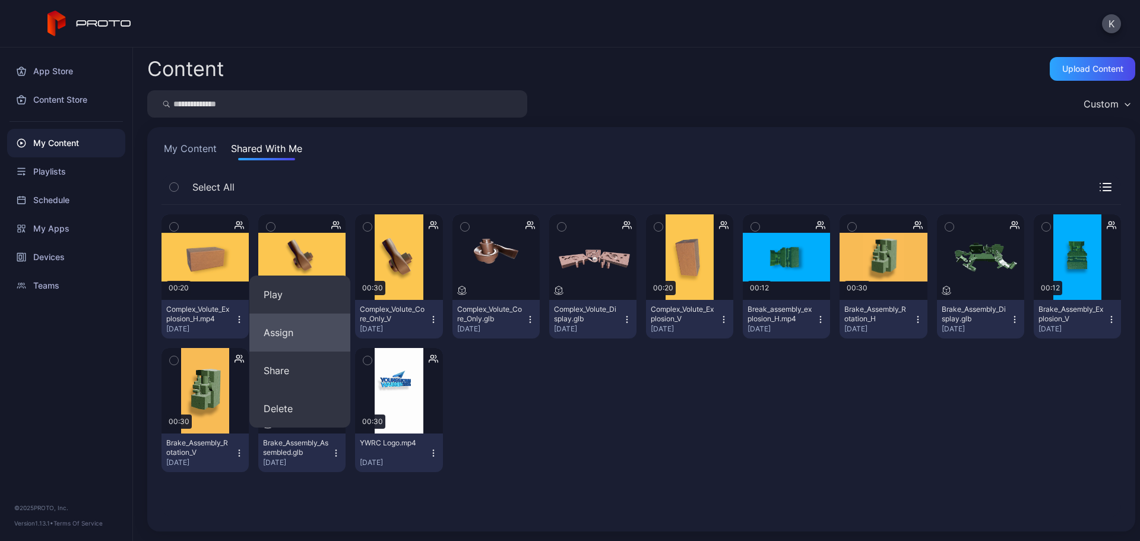
click at [319, 329] on button "Assign" at bounding box center [299, 332] width 101 height 38
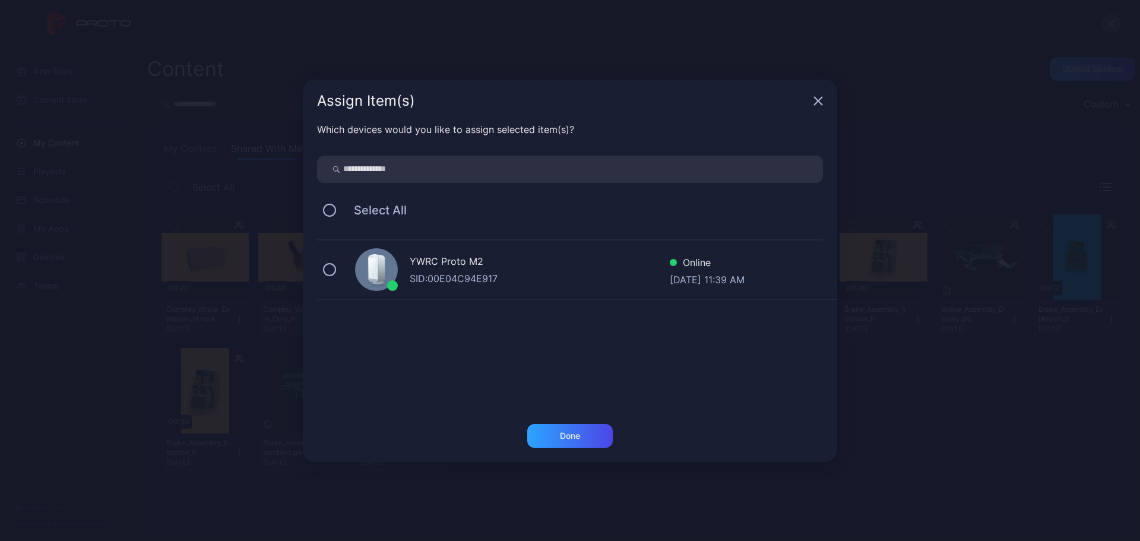
click at [324, 265] on div "YWRC Proto M2 SID: 00E04C94E917 Online Sep 25, 2025 at 11:39 AM" at bounding box center [577, 269] width 520 height 59
click at [591, 437] on div "Done" at bounding box center [569, 436] width 85 height 24
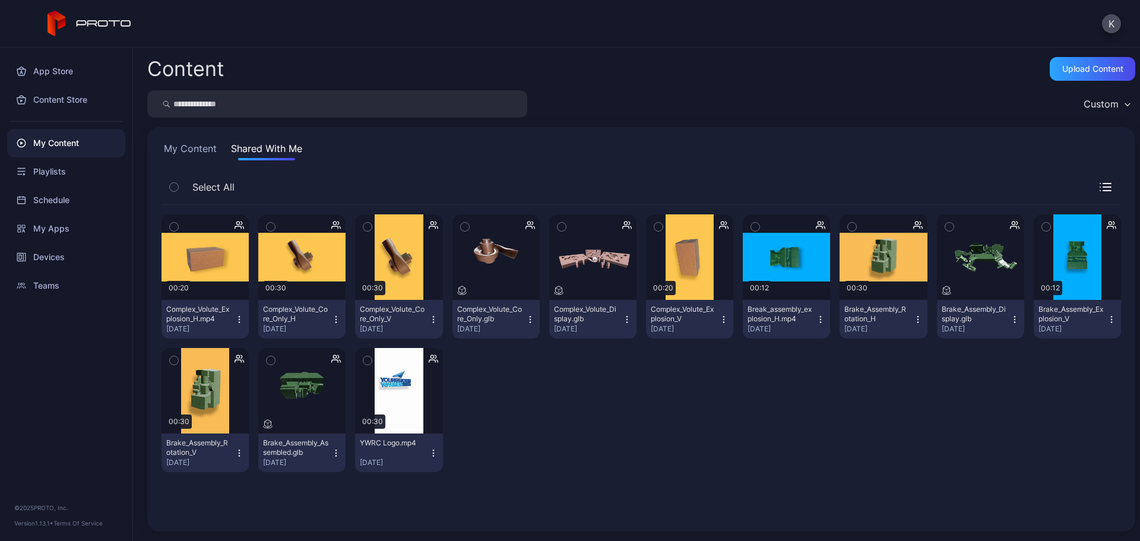
click at [1010, 321] on icon "button" at bounding box center [1014, 319] width 9 height 9
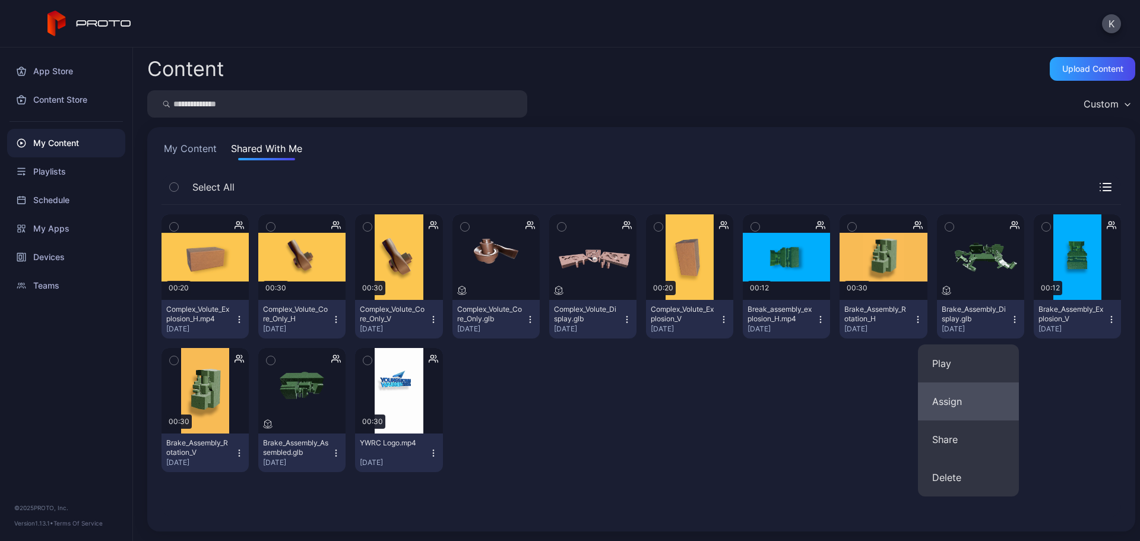
click at [952, 398] on button "Assign" at bounding box center [968, 401] width 101 height 38
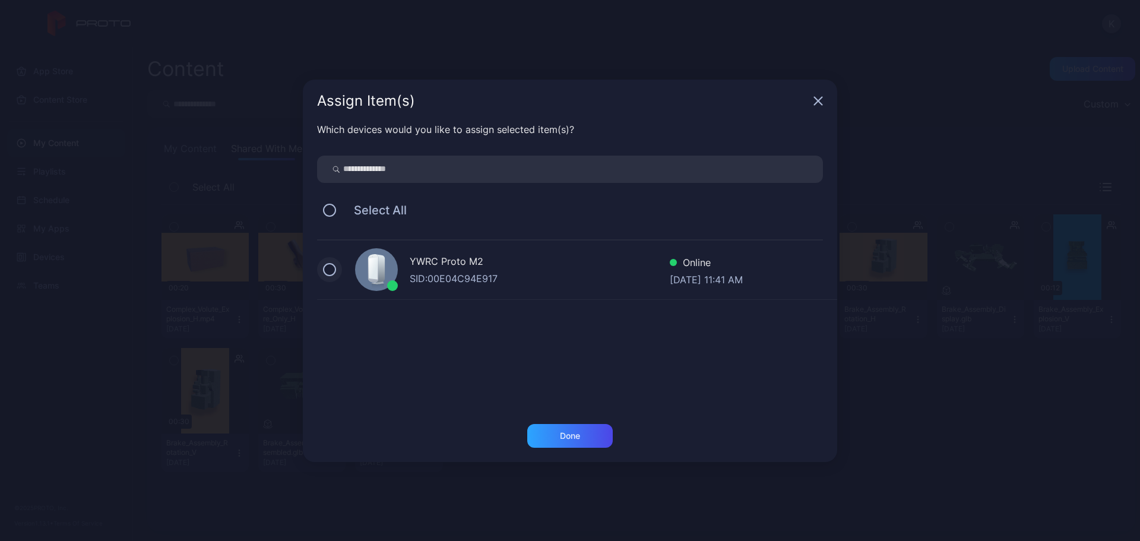
click at [335, 270] on button at bounding box center [329, 269] width 13 height 13
click at [578, 436] on div "Done" at bounding box center [570, 435] width 20 height 9
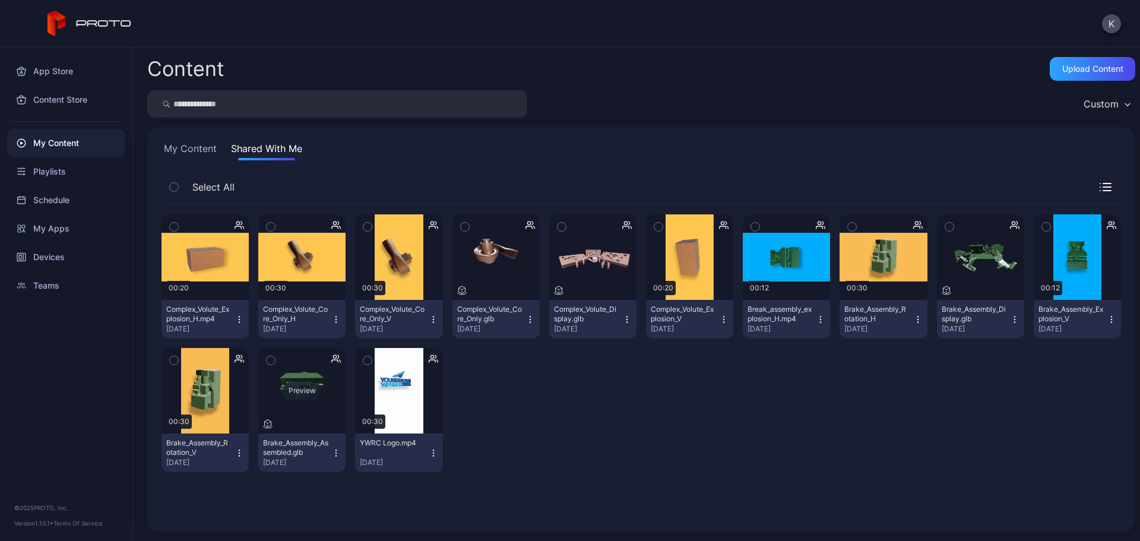
click at [288, 398] on div "Preview" at bounding box center [302, 390] width 38 height 19
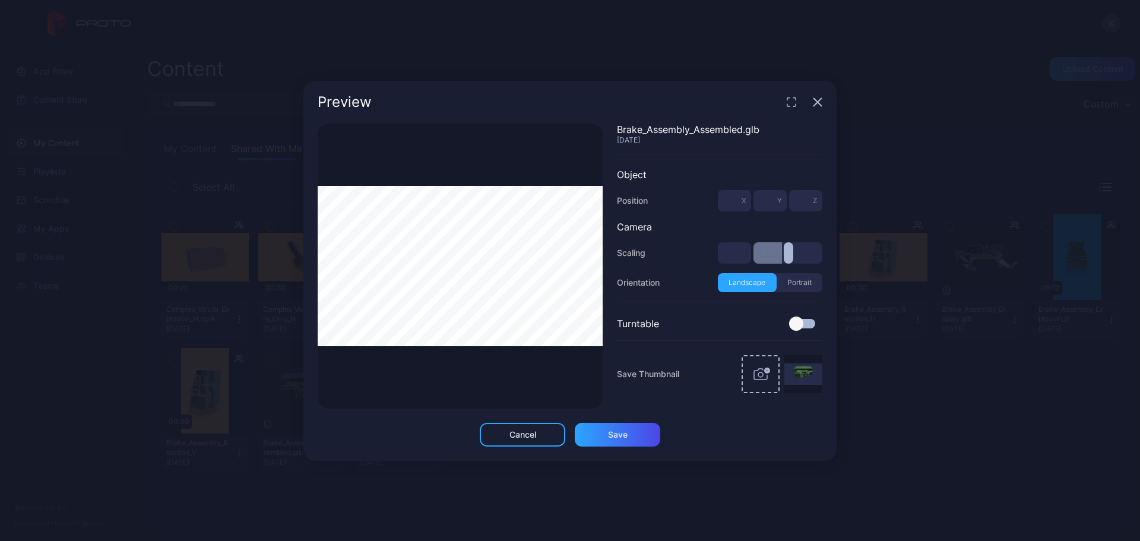
click at [804, 320] on div at bounding box center [802, 323] width 26 height 9
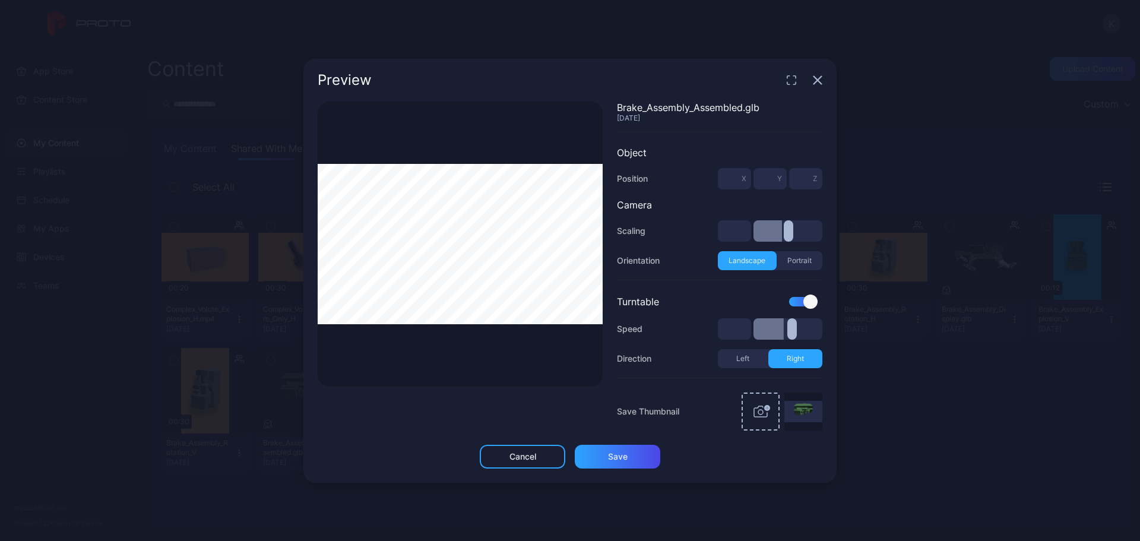
click at [803, 298] on div at bounding box center [802, 301] width 26 height 9
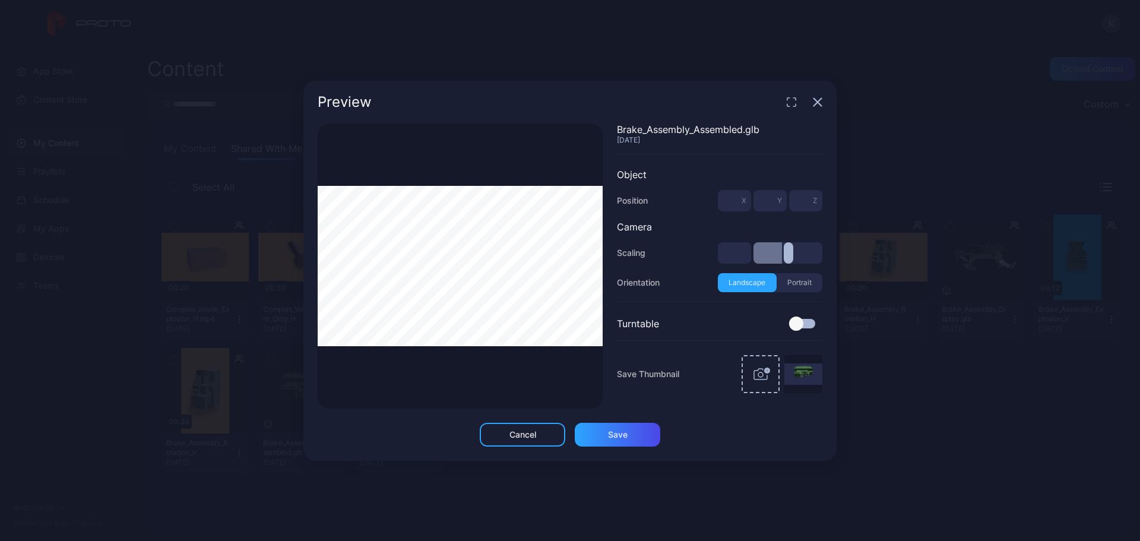
click at [819, 99] on icon "button" at bounding box center [817, 101] width 9 height 9
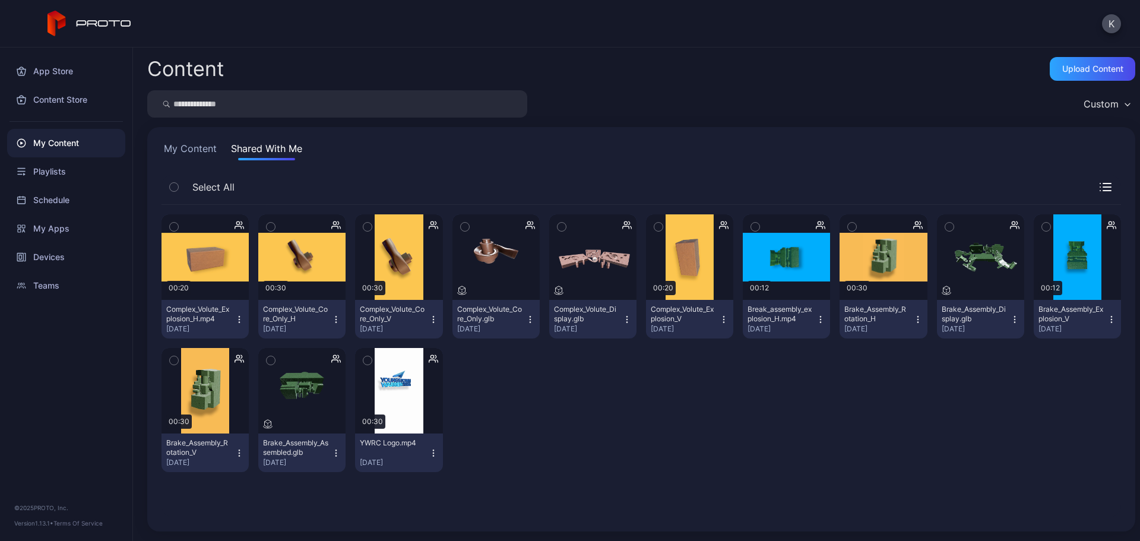
click at [553, 78] on div "Content Upload Content" at bounding box center [641, 69] width 988 height 24
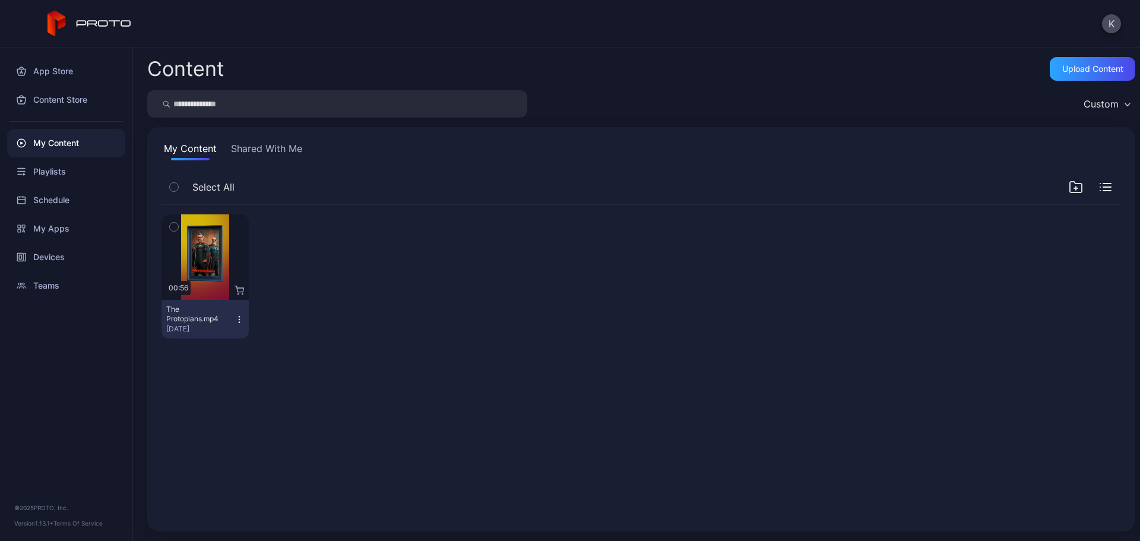
click at [256, 148] on button "Shared With Me" at bounding box center [267, 150] width 76 height 19
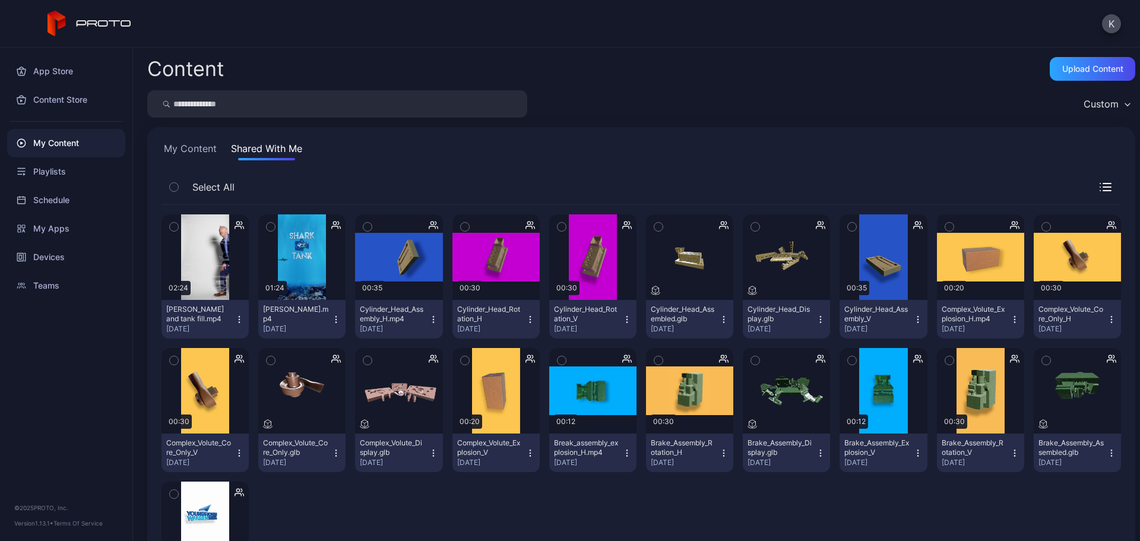
click at [331, 319] on icon "button" at bounding box center [335, 319] width 9 height 9
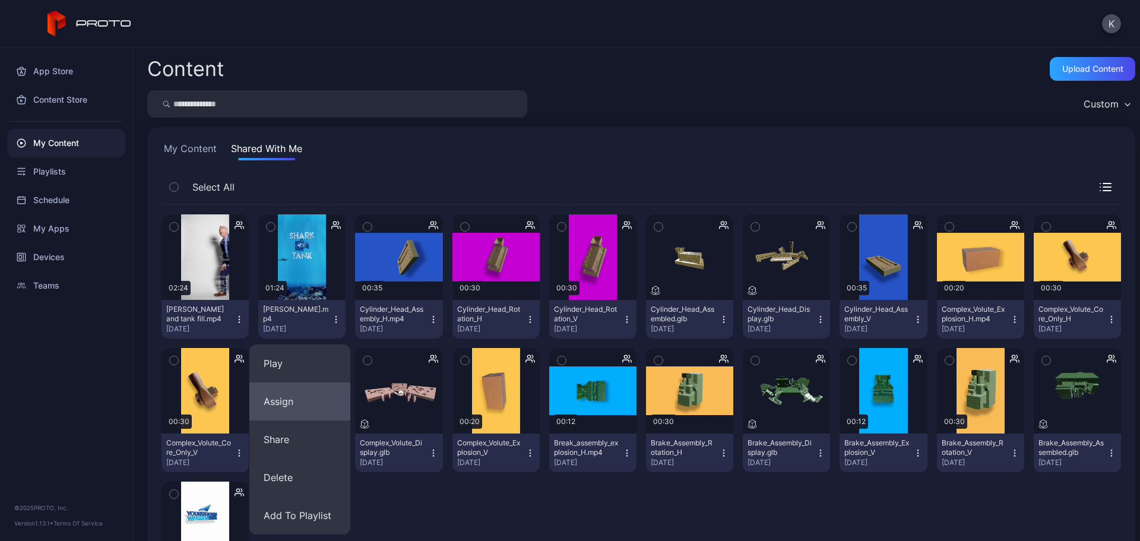
click at [300, 398] on button "Assign" at bounding box center [299, 401] width 101 height 38
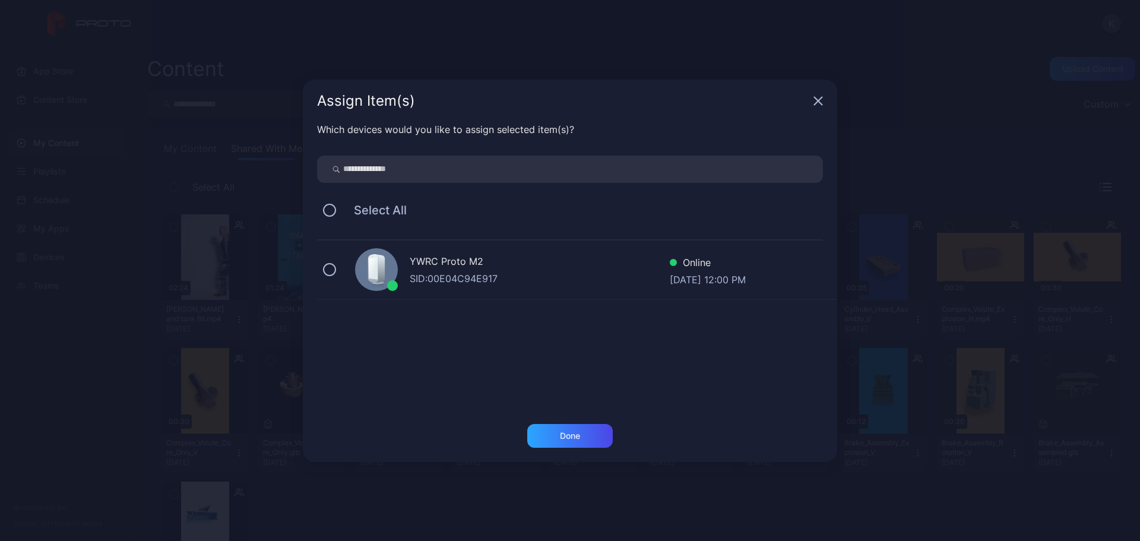
click at [332, 258] on div "YWRC Proto M2 SID: 00E04C94E917 Online [DATE] 12:00 PM" at bounding box center [577, 269] width 520 height 59
click at [559, 439] on div "Done" at bounding box center [569, 436] width 85 height 24
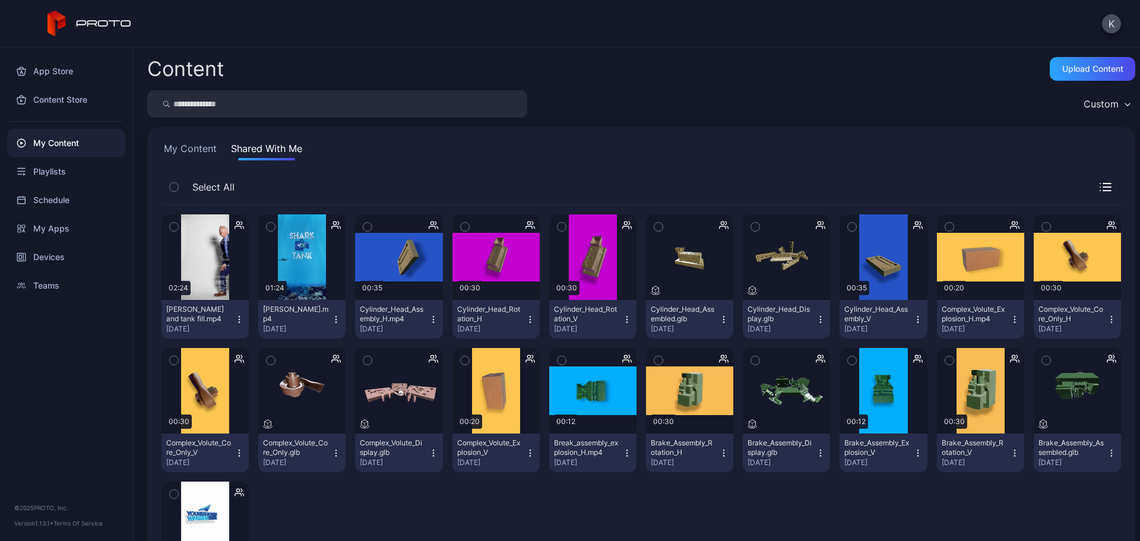
click at [235, 310] on button "[PERSON_NAME] and tank fill.mp4 [DATE]" at bounding box center [204, 319] width 87 height 39
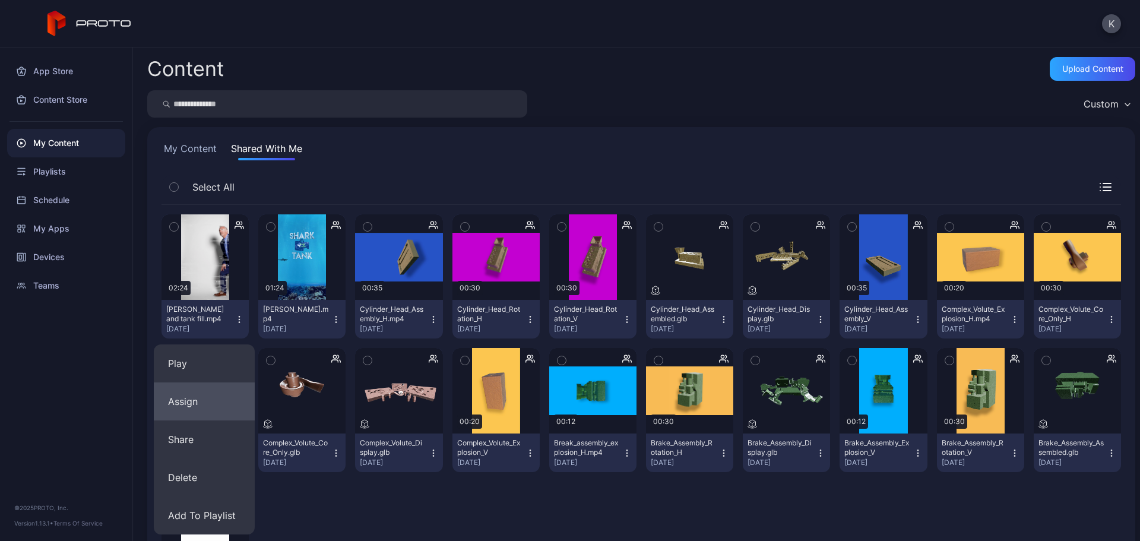
click at [214, 388] on button "Assign" at bounding box center [204, 401] width 101 height 38
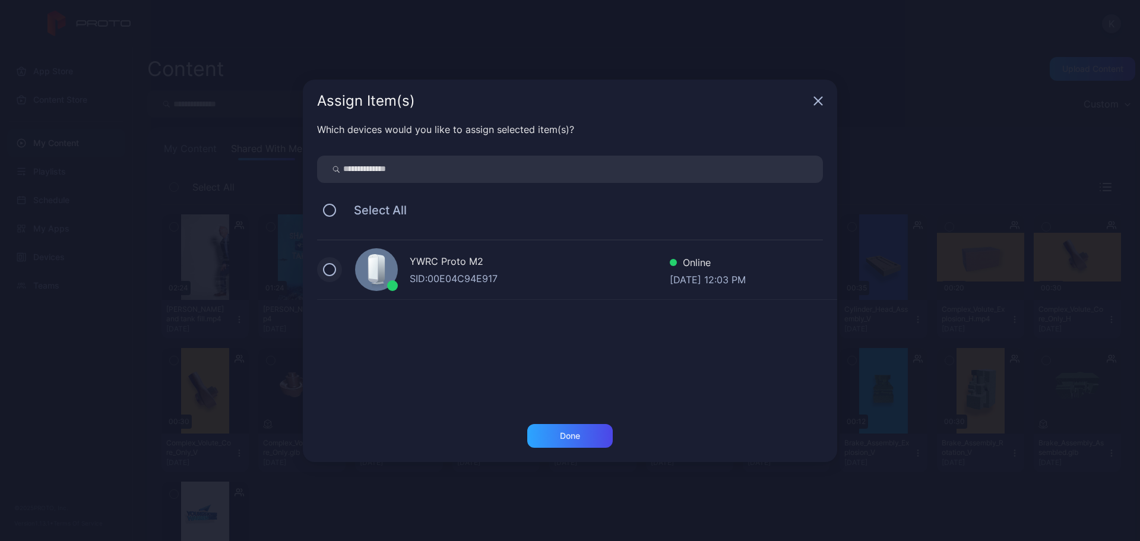
click at [329, 272] on button at bounding box center [329, 269] width 13 height 13
click at [594, 438] on div "Done" at bounding box center [569, 436] width 85 height 24
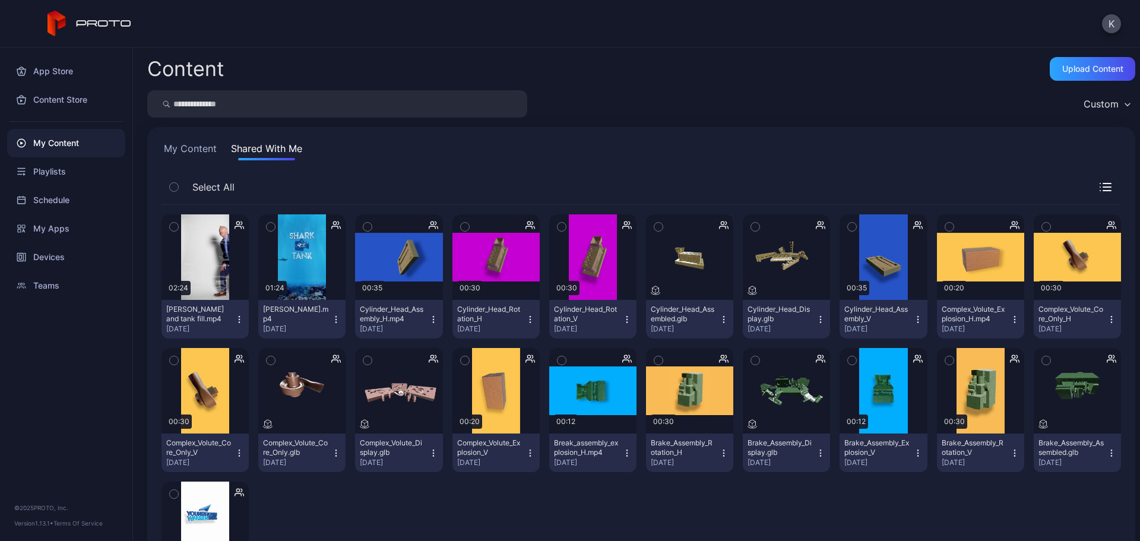
click at [773, 53] on div "Content Upload Content Custom My Content Shared With Me Select All Preview 02:2…" at bounding box center [636, 293] width 1007 height 493
click at [67, 65] on div "App Store" at bounding box center [66, 71] width 118 height 28
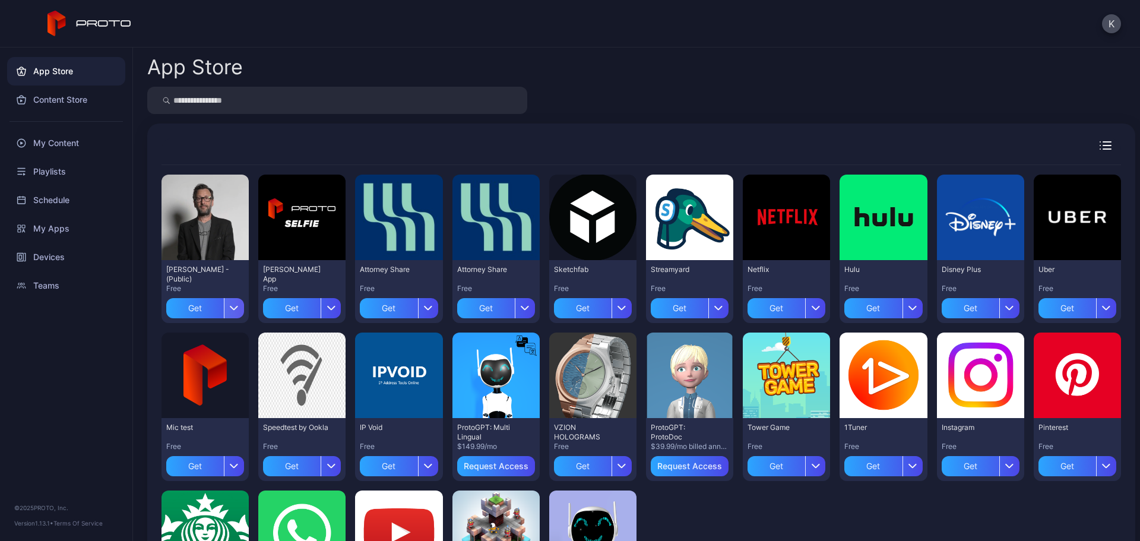
click at [239, 305] on div "button" at bounding box center [234, 308] width 20 height 20
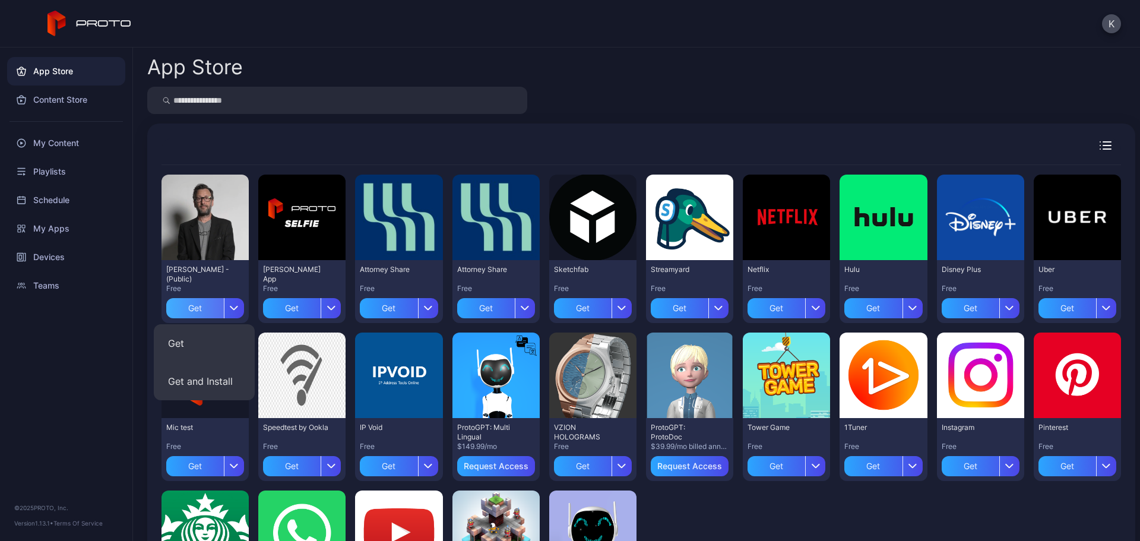
click at [202, 311] on div "Get" at bounding box center [195, 308] width 58 height 20
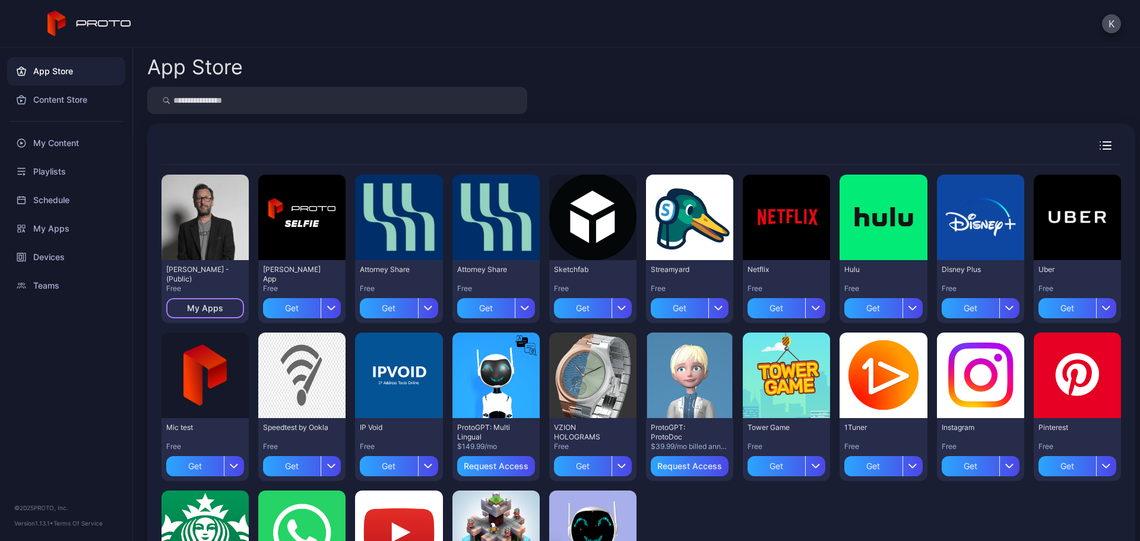
click at [202, 311] on div "My Apps" at bounding box center [205, 307] width 36 height 9
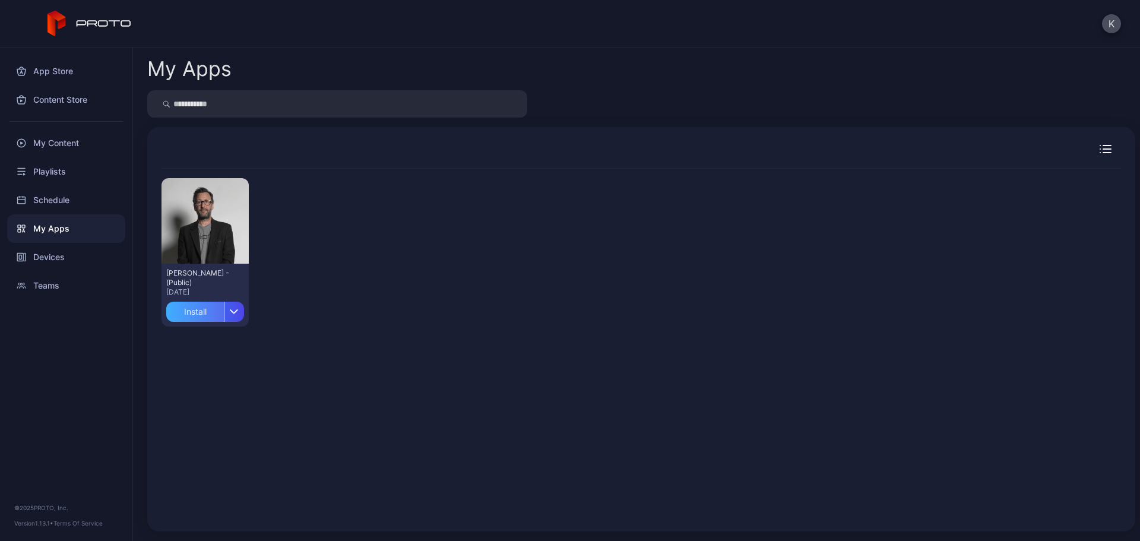
click at [210, 316] on div "Install" at bounding box center [195, 312] width 58 height 20
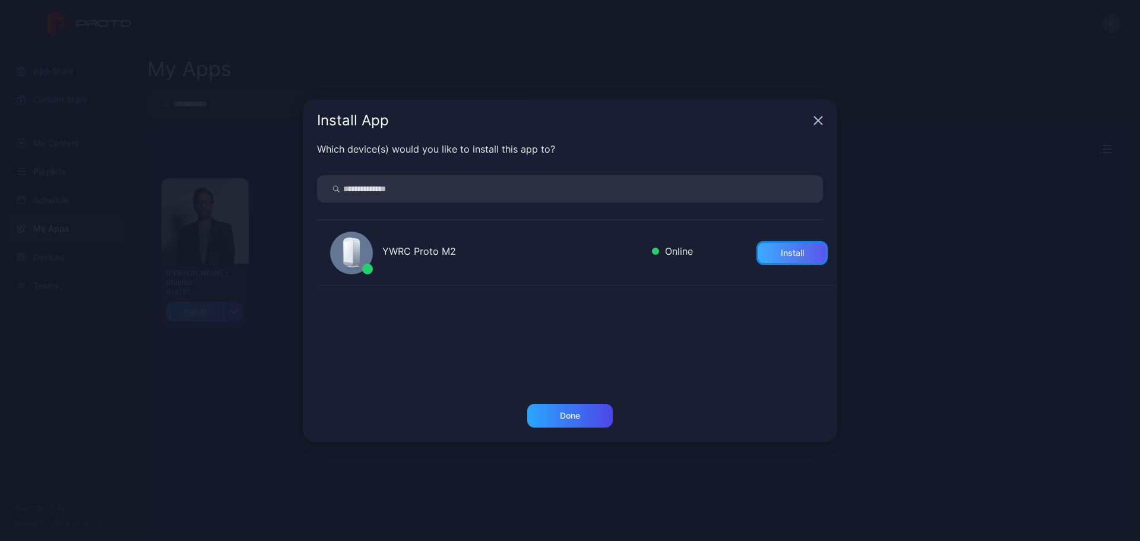
click at [796, 253] on div "Install" at bounding box center [791, 253] width 71 height 24
click at [596, 417] on div "Done" at bounding box center [569, 416] width 85 height 24
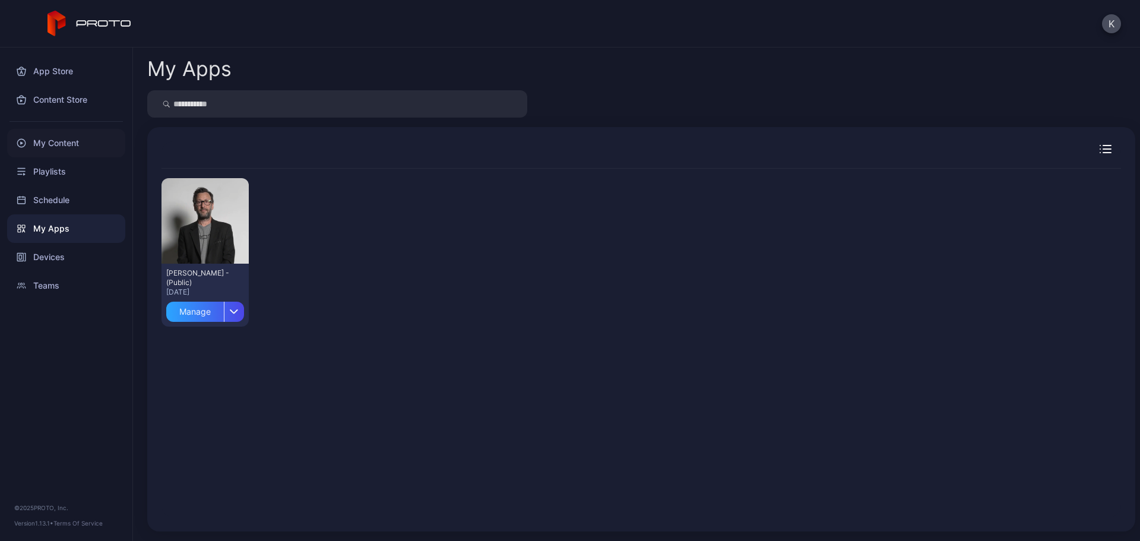
click at [41, 145] on div "My Content" at bounding box center [66, 143] width 118 height 28
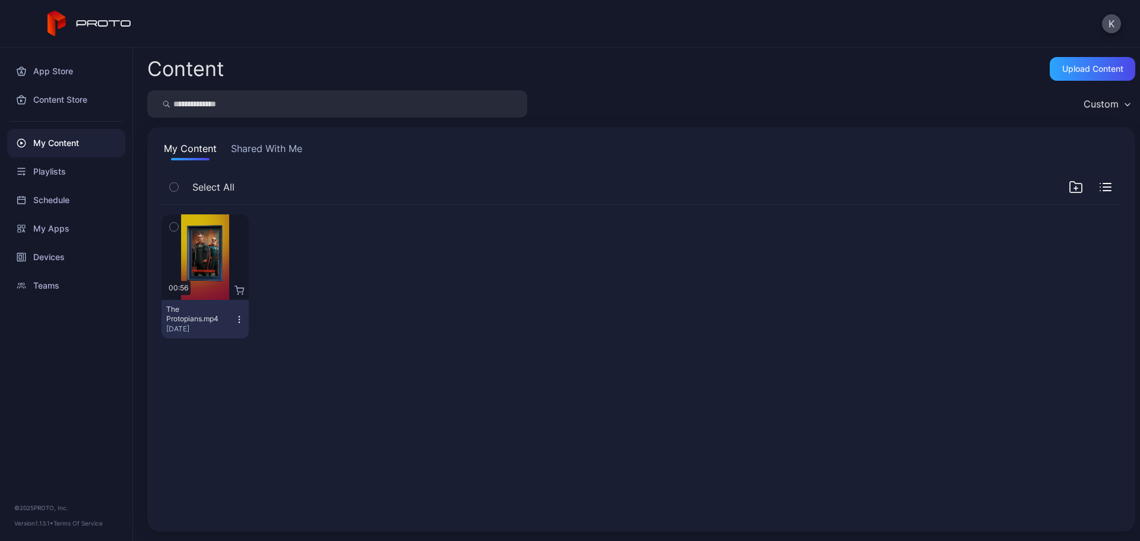
click at [253, 149] on button "Shared With Me" at bounding box center [267, 150] width 76 height 19
